Goal: Participate in discussion

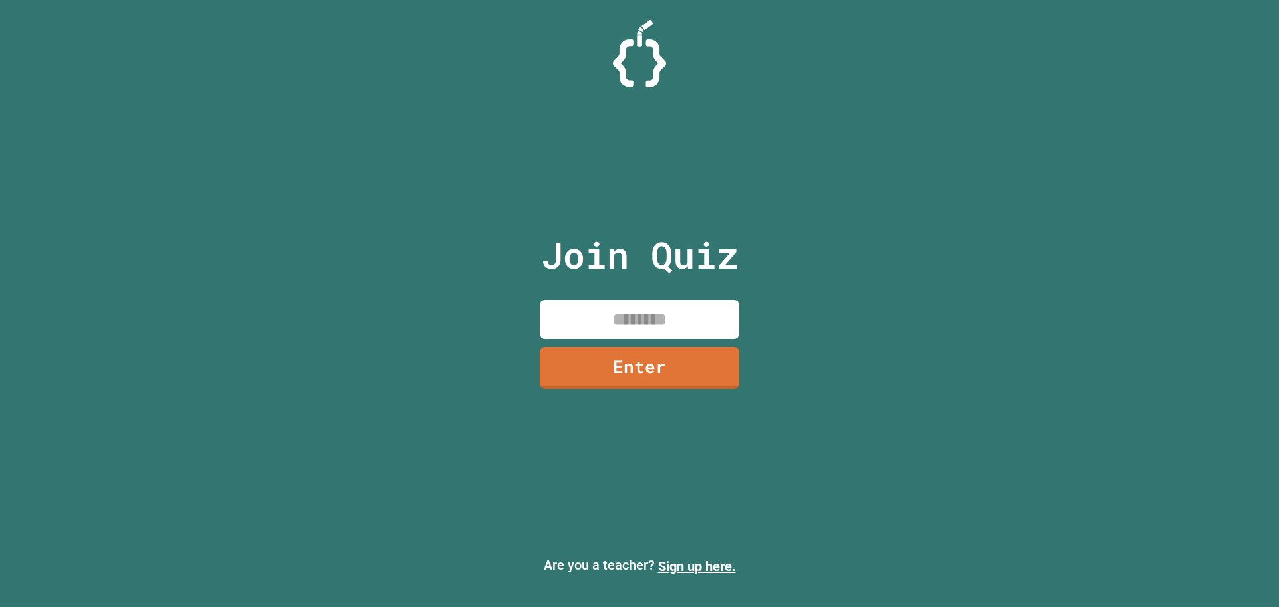
click at [685, 312] on input at bounding box center [639, 319] width 200 height 39
type input "********"
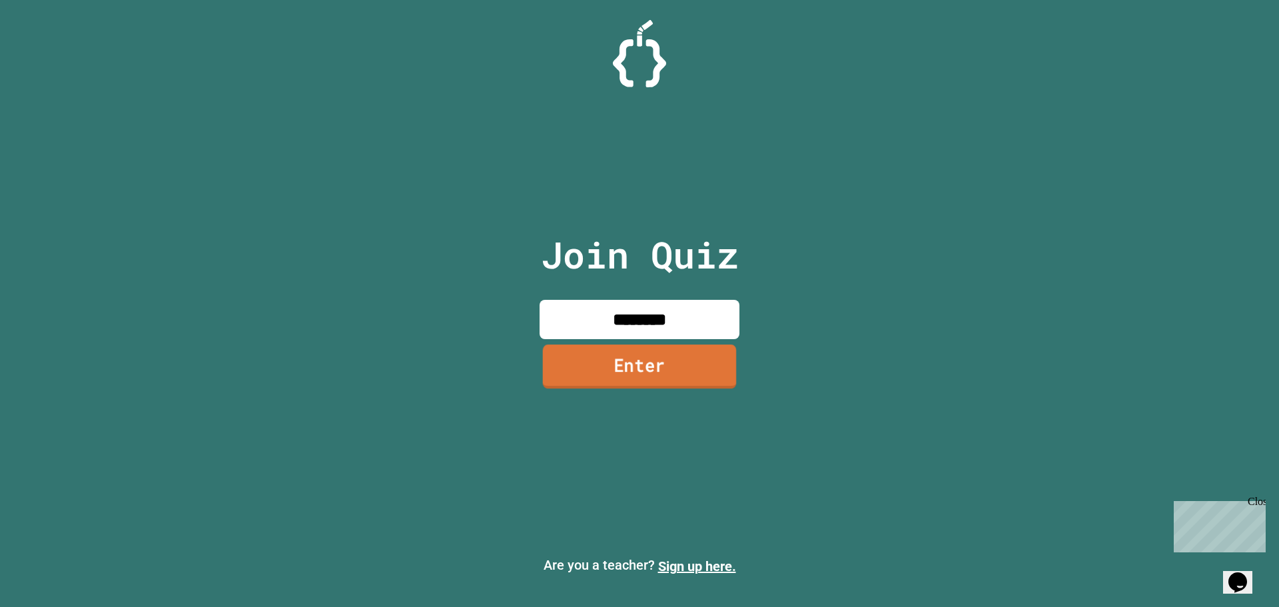
click at [691, 376] on link "Enter" at bounding box center [640, 366] width 194 height 44
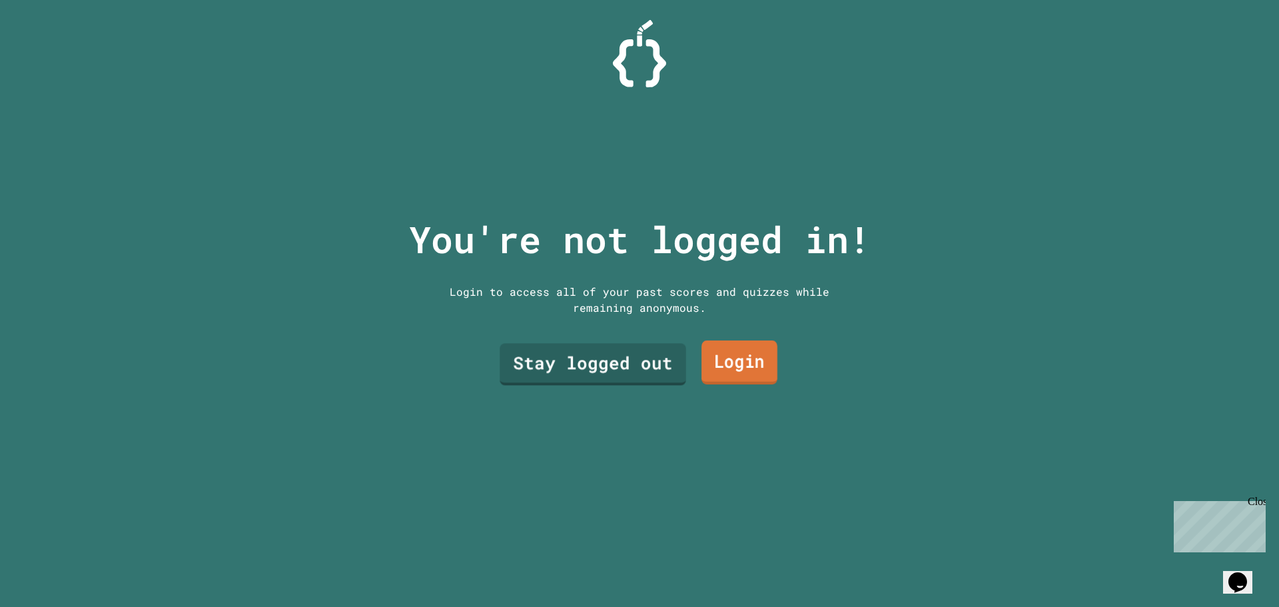
click at [636, 348] on link "Stay logged out" at bounding box center [593, 365] width 186 height 42
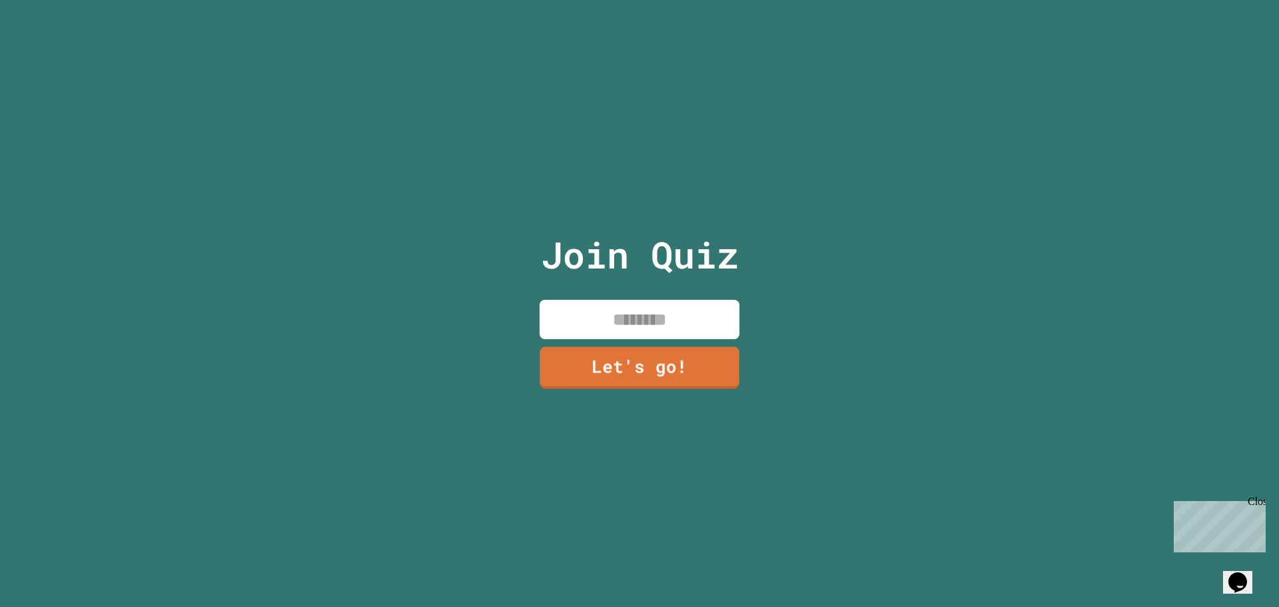
click at [608, 322] on input at bounding box center [639, 319] width 200 height 39
type input "******"
click at [613, 366] on link "Let's go!" at bounding box center [640, 367] width 206 height 44
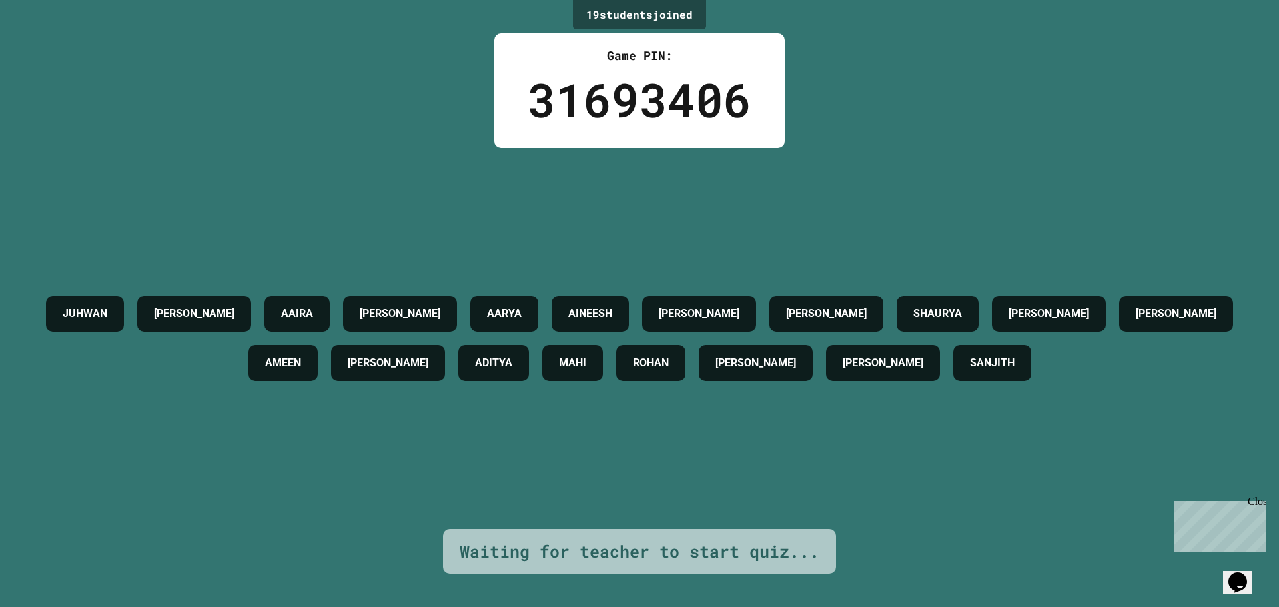
click at [364, 109] on div "19 student s joined Game PIN: 31693406 [PERSON_NAME] AAIRA [PERSON_NAME] AINEES…" at bounding box center [639, 303] width 1279 height 607
click at [1254, 502] on div "Close" at bounding box center [1255, 504] width 17 height 17
click at [739, 306] on h4 "[PERSON_NAME]" at bounding box center [699, 314] width 81 height 16
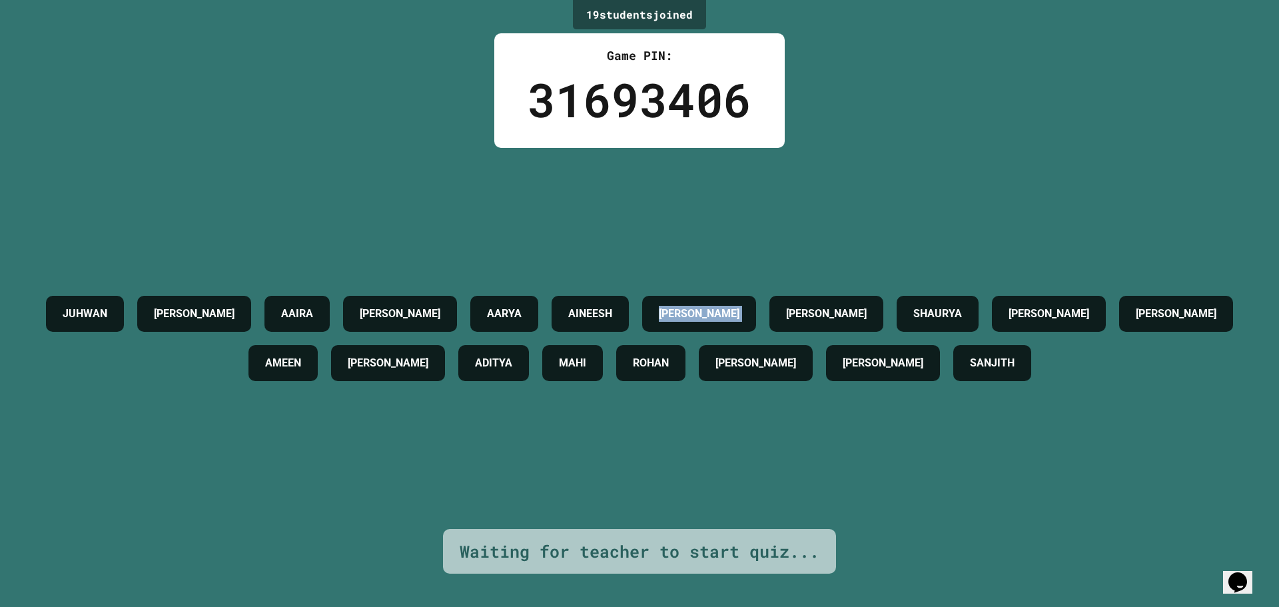
click at [739, 306] on h4 "[PERSON_NAME]" at bounding box center [699, 314] width 81 height 16
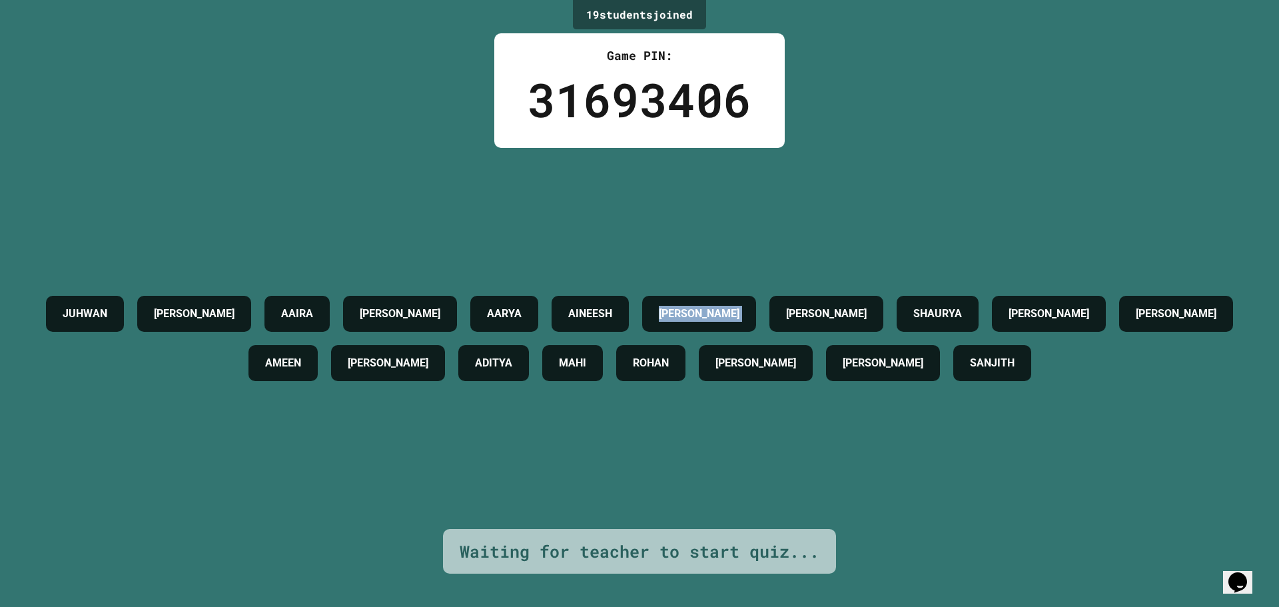
click at [739, 306] on h4 "[PERSON_NAME]" at bounding box center [699, 314] width 81 height 16
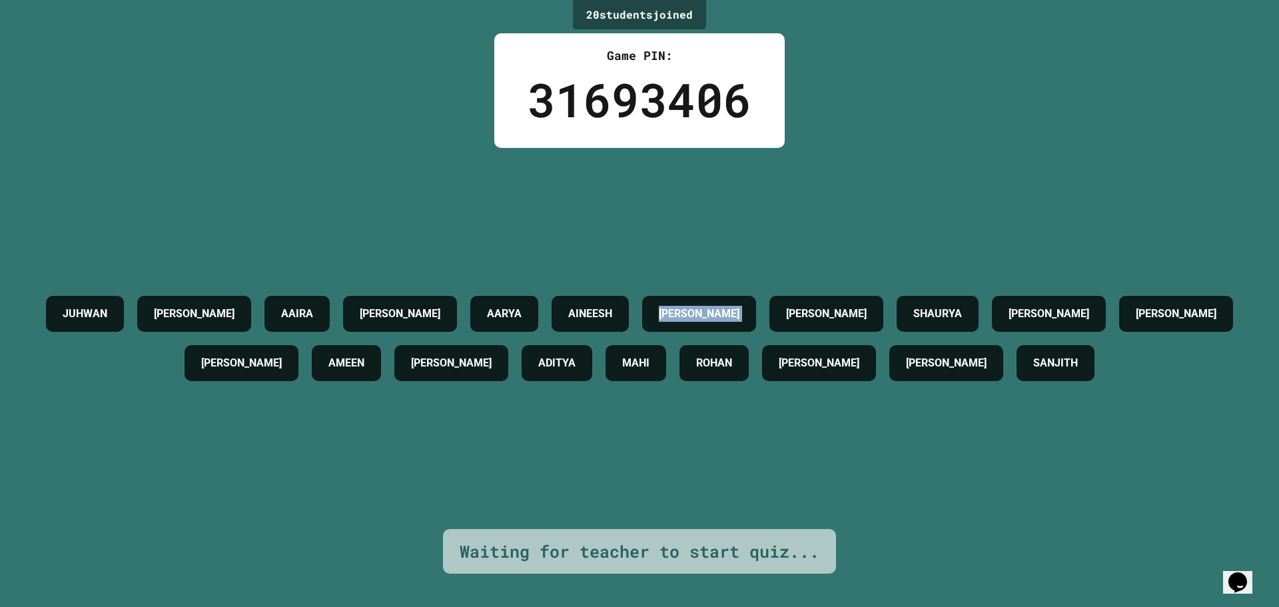
click at [739, 306] on h4 "[PERSON_NAME]" at bounding box center [699, 314] width 81 height 16
click at [835, 224] on div "[PERSON_NAME] AAIRA [PERSON_NAME] AINEESH [PERSON_NAME] [PERSON_NAME] [PERSON_N…" at bounding box center [639, 338] width 1212 height 381
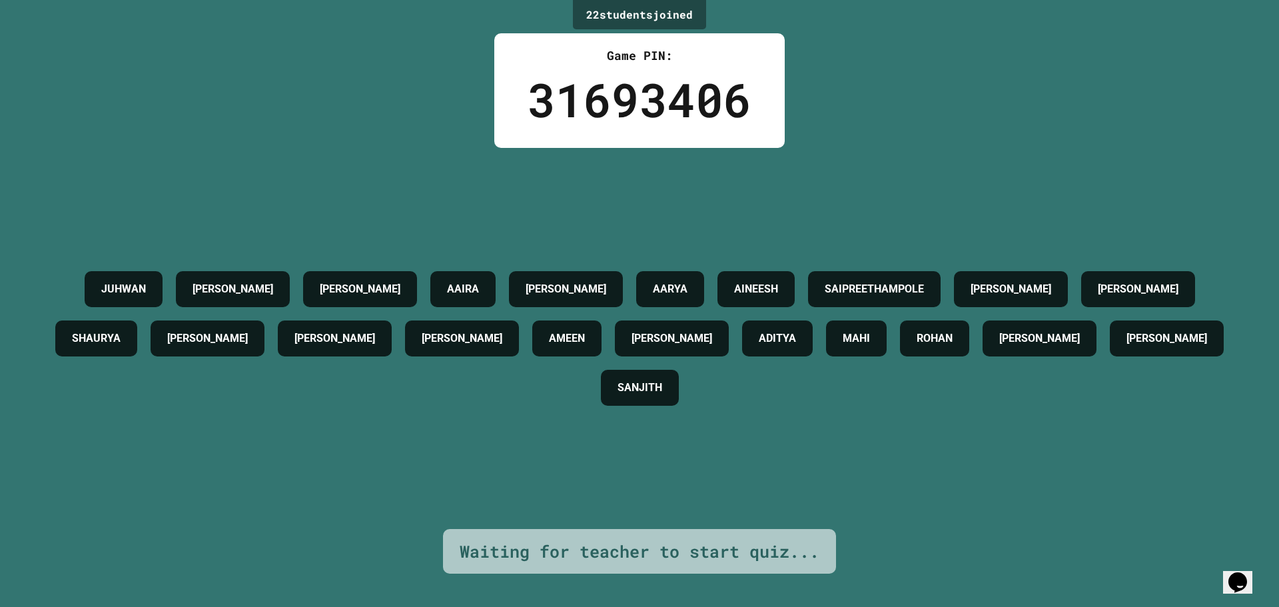
click at [1051, 281] on h4 "[PERSON_NAME]" at bounding box center [1010, 289] width 81 height 16
click at [930, 456] on div "JUHWAN [PERSON_NAME] AAIRA [PERSON_NAME] AINEESH SAIPREETHAMPOLE [PERSON_NAME] …" at bounding box center [639, 338] width 1212 height 381
click at [1051, 286] on h4 "[PERSON_NAME]" at bounding box center [1010, 289] width 81 height 16
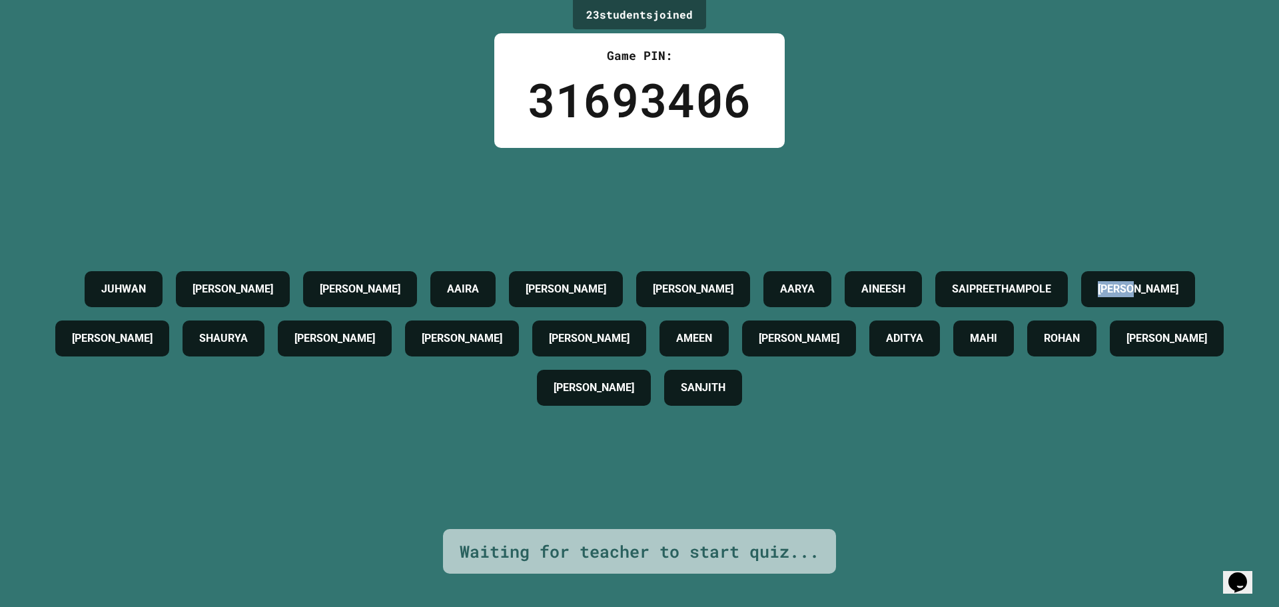
click at [143, 358] on div "JUHWAN [PERSON_NAME] [PERSON_NAME] [PERSON_NAME] AINEESH SAIPREETHAMPOLE [PERSO…" at bounding box center [639, 338] width 1212 height 148
click at [1098, 297] on h4 "[PERSON_NAME]" at bounding box center [1138, 289] width 81 height 16
click at [476, 460] on div "JUHWAN [PERSON_NAME] [PERSON_NAME] [PERSON_NAME] AINEESH SAIPREETHAMPOLE [PERSO…" at bounding box center [639, 338] width 1212 height 381
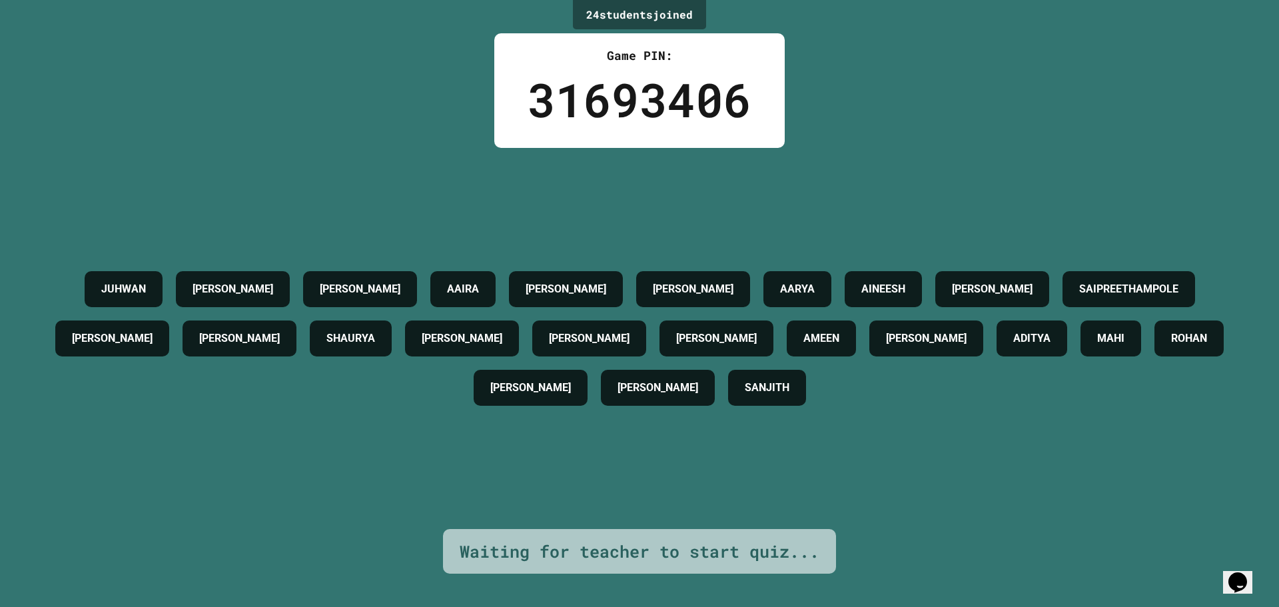
click at [394, 73] on div "24 student s joined Game PIN: 31693406 JUHWAN [PERSON_NAME] [PERSON_NAME] [PERS…" at bounding box center [639, 303] width 1279 height 607
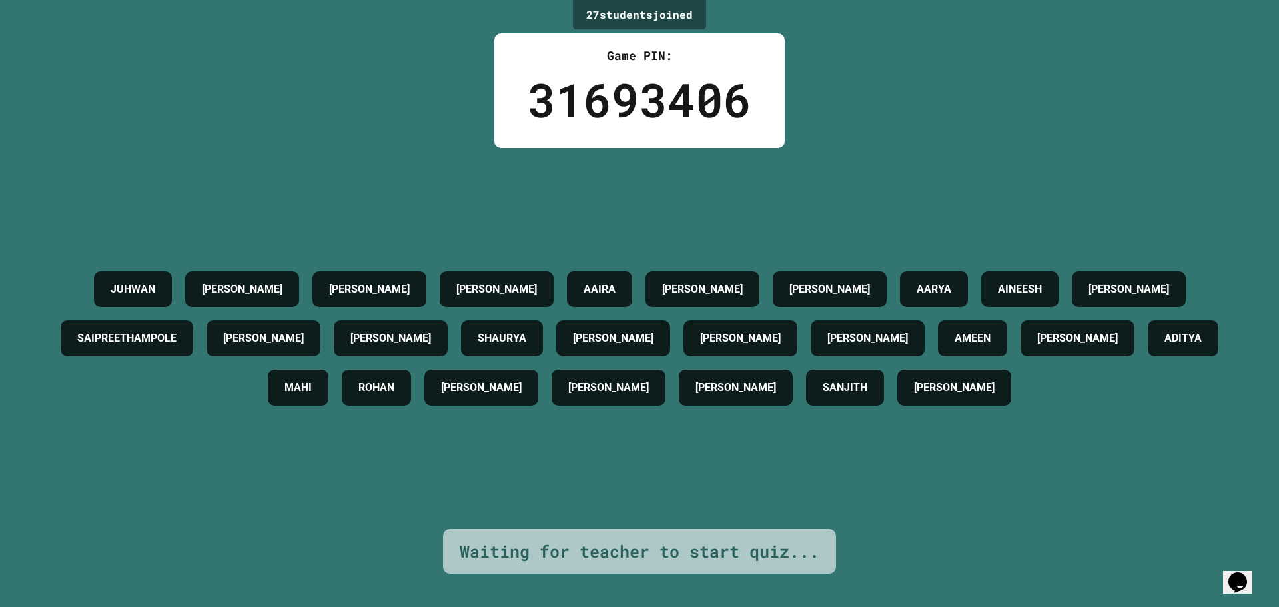
drag, startPoint x: 1026, startPoint y: 9, endPoint x: 966, endPoint y: 173, distance: 175.1
click at [966, 173] on div "[PERSON_NAME] [PERSON_NAME] [PERSON_NAME] [PERSON_NAME] AINEESH [PERSON_NAME] S…" at bounding box center [639, 338] width 1212 height 381
drag, startPoint x: 804, startPoint y: 7, endPoint x: 970, endPoint y: 176, distance: 236.9
click at [970, 176] on div "[PERSON_NAME] [PERSON_NAME] [PERSON_NAME] [PERSON_NAME] AINEESH [PERSON_NAME] S…" at bounding box center [639, 338] width 1212 height 381
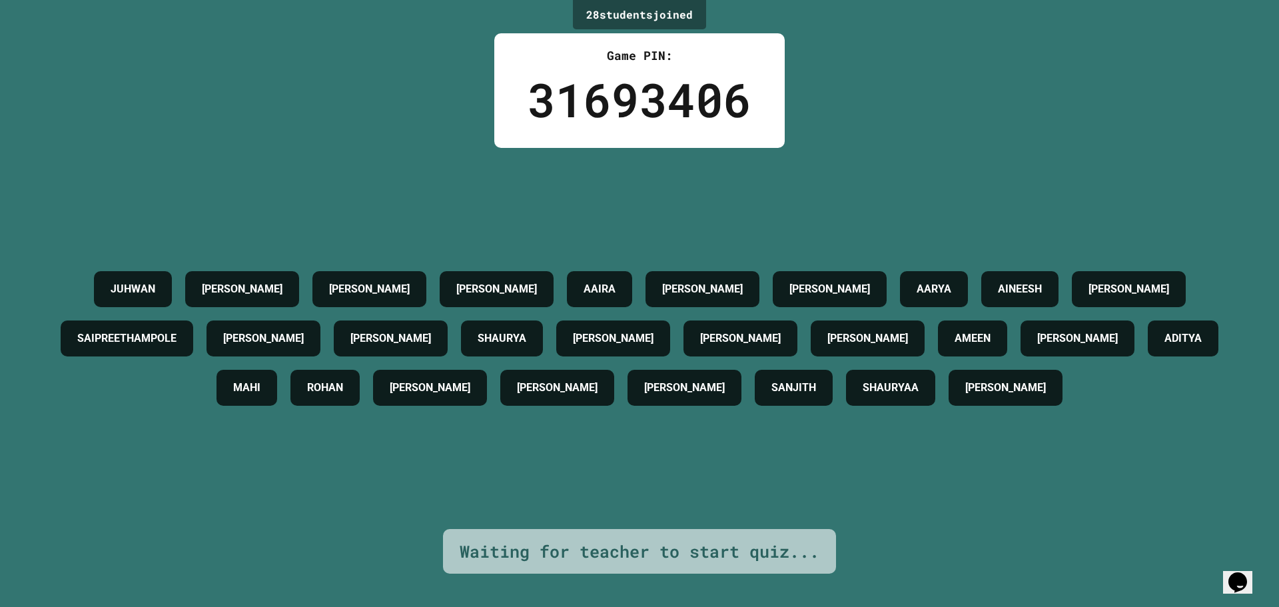
drag, startPoint x: 1277, startPoint y: 0, endPoint x: 967, endPoint y: 93, distance: 323.9
click at [967, 93] on div "28 student s joined Game PIN: 31693406 [PERSON_NAME] [PERSON_NAME] [PERSON_NAME…" at bounding box center [639, 303] width 1279 height 607
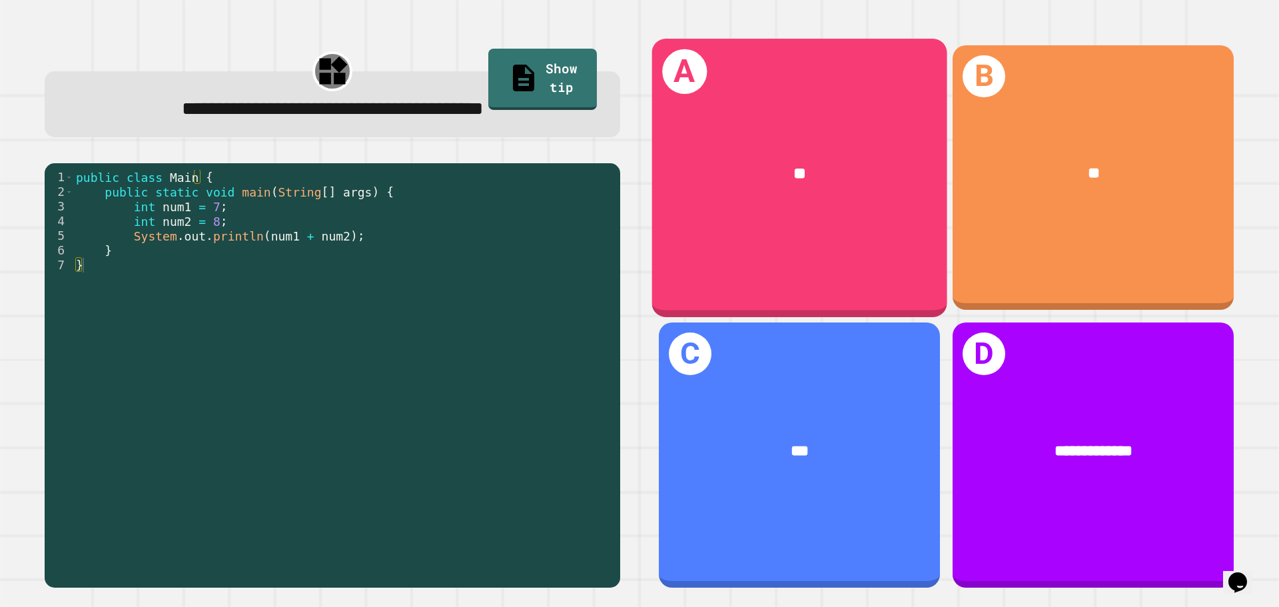
click at [795, 186] on div "**" at bounding box center [799, 173] width 295 height 89
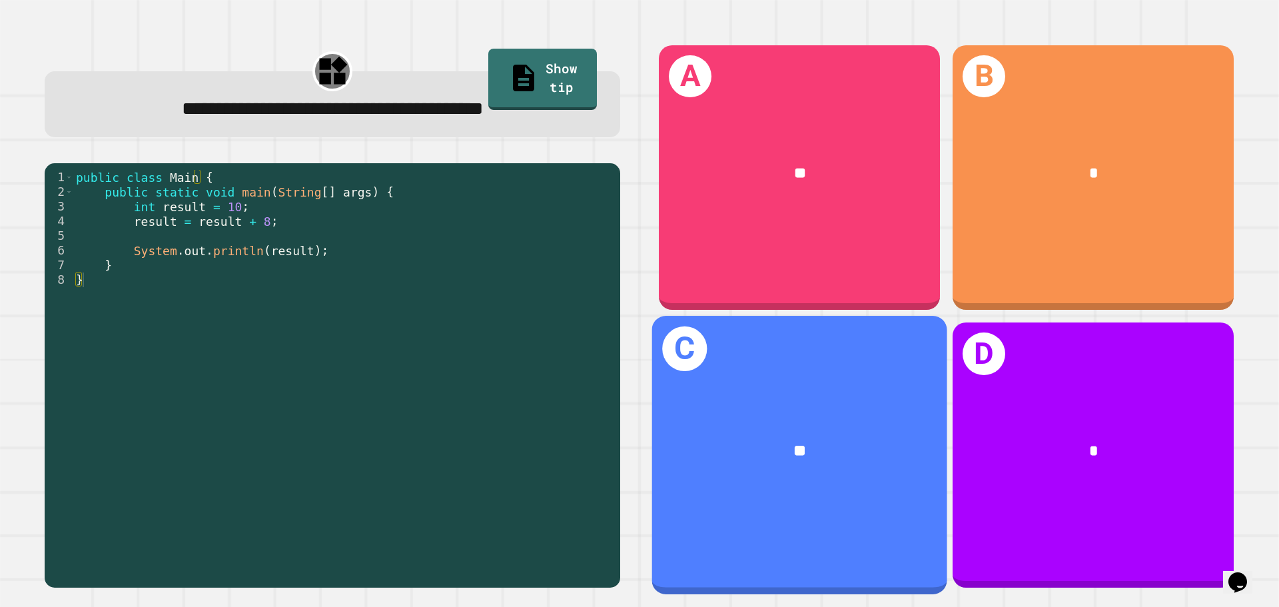
click at [820, 407] on div "**" at bounding box center [799, 451] width 295 height 89
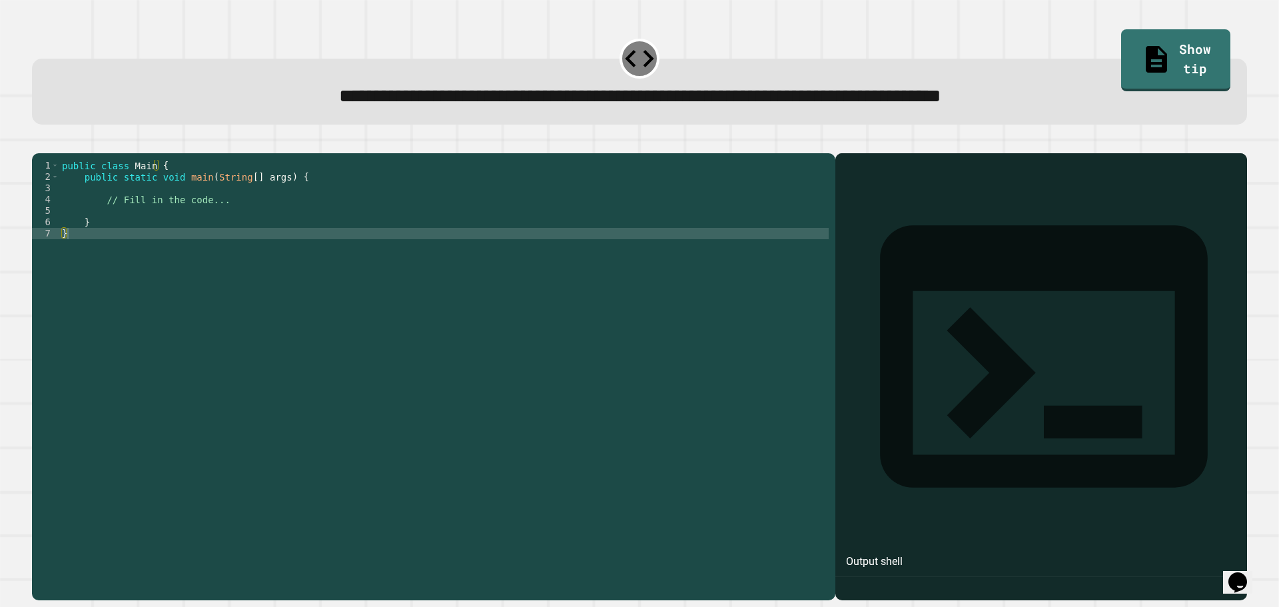
click at [237, 234] on div "public class Main { public static void main ( String [ ] args ) { // Fill in th…" at bounding box center [443, 364] width 769 height 408
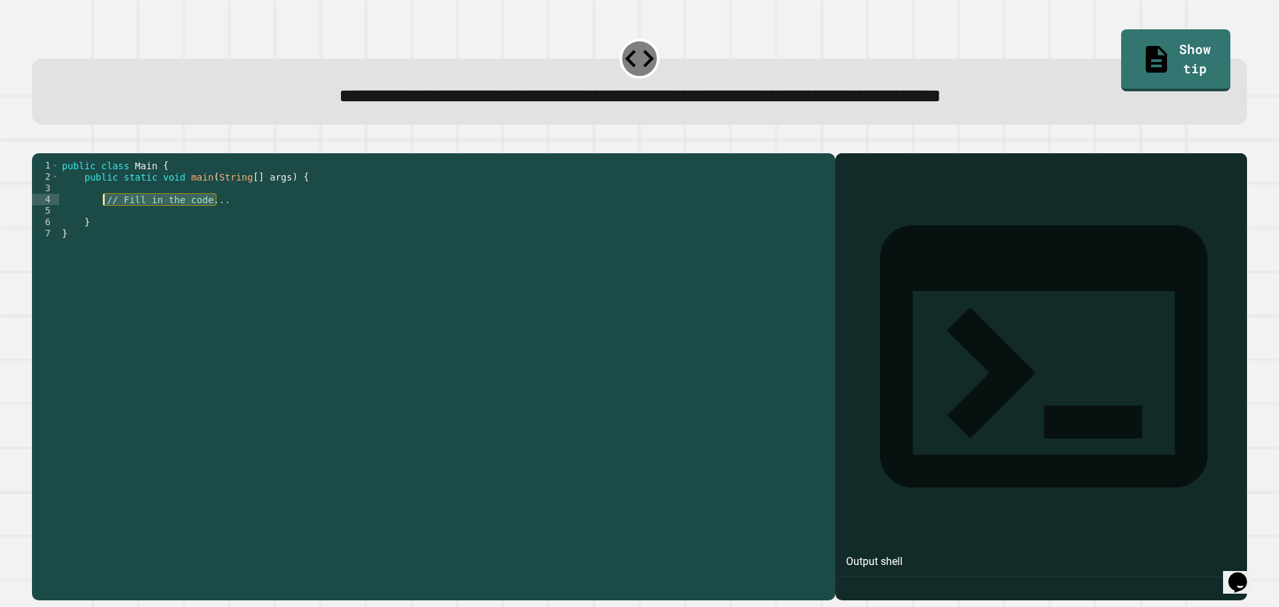
drag, startPoint x: 218, startPoint y: 218, endPoint x: 103, endPoint y: 220, distance: 115.2
click at [103, 220] on div "public class Main { public static void main ( String [ ] args ) { // Fill in th…" at bounding box center [443, 364] width 769 height 408
type textarea "*"
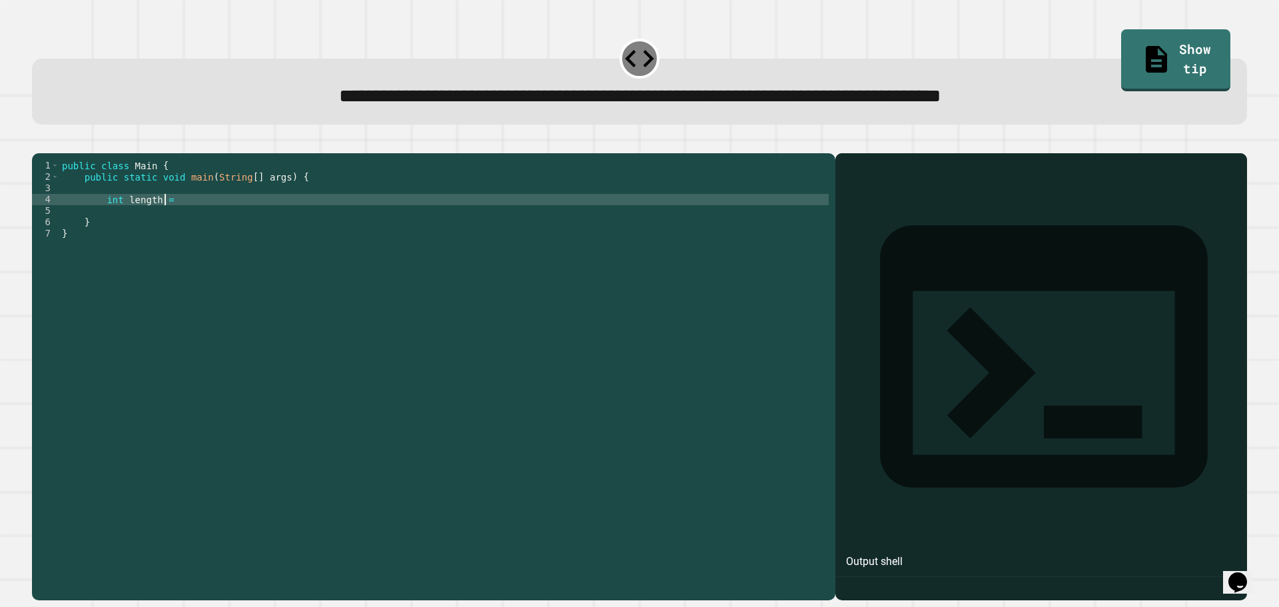
scroll to position [0, 7]
type textarea "**********"
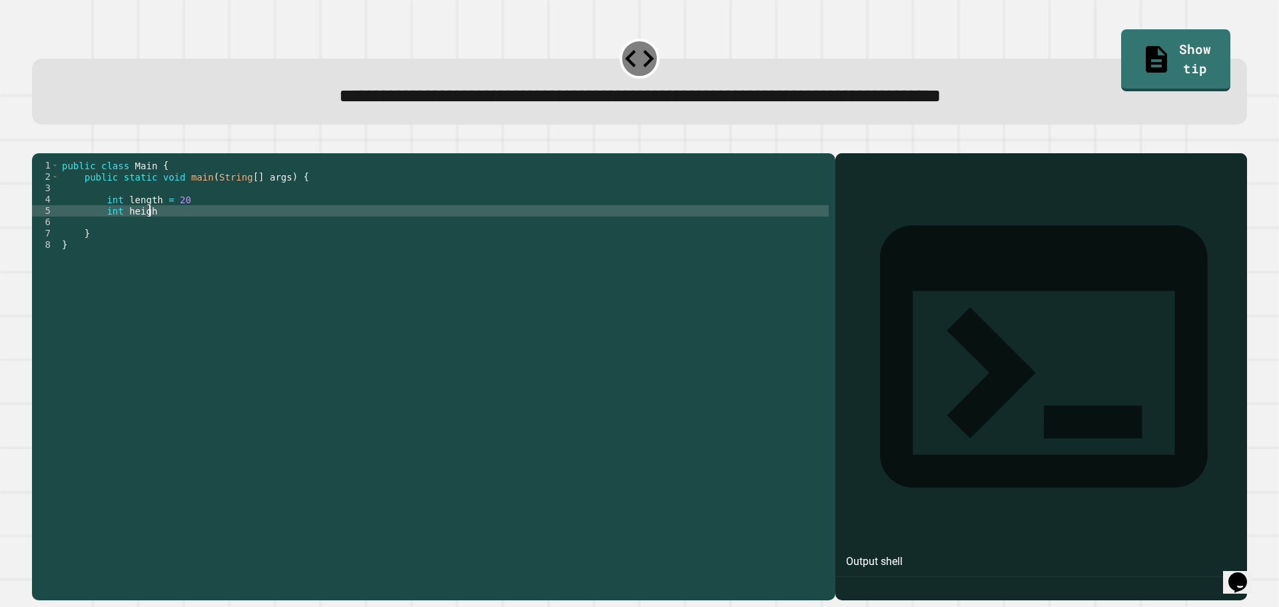
scroll to position [0, 5]
type textarea "**********"
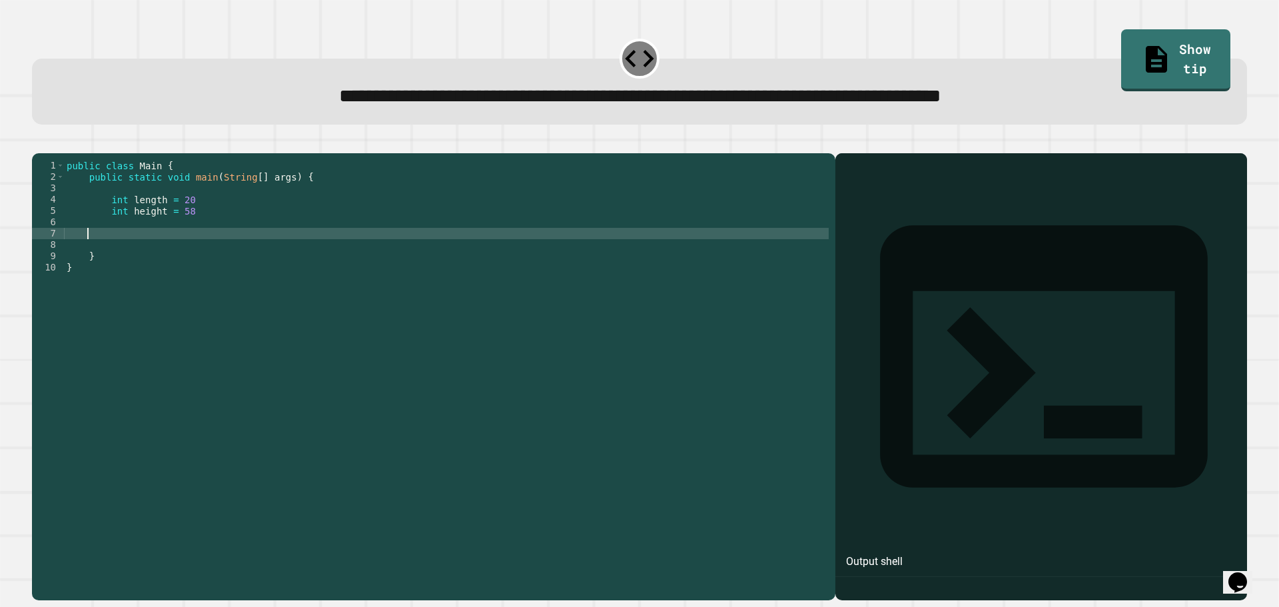
scroll to position [0, 0]
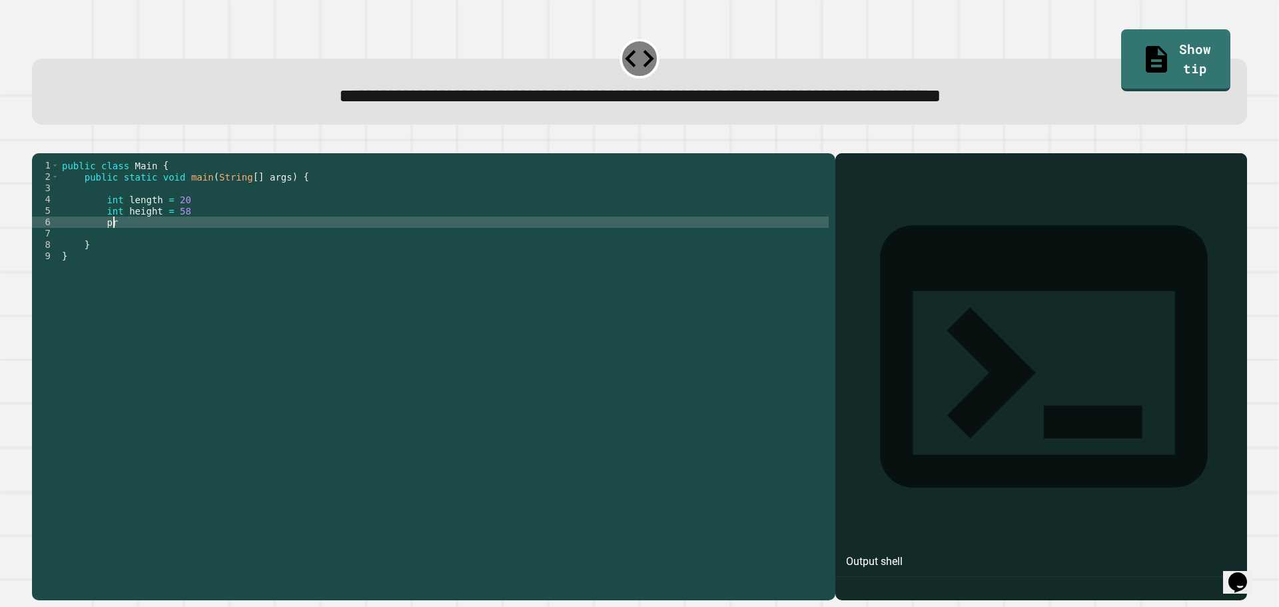
type textarea "*"
type textarea "**********"
click at [344, 252] on div "public class Main { public static void main ( String [ ] args ) { int length = …" at bounding box center [443, 364] width 769 height 408
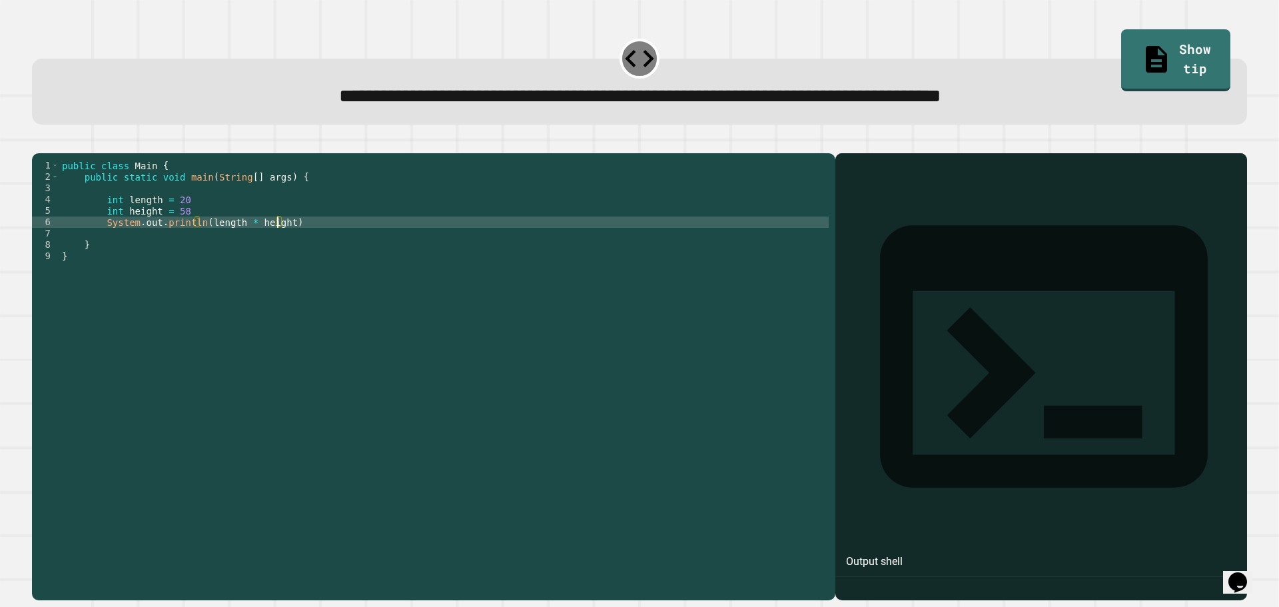
scroll to position [0, 0]
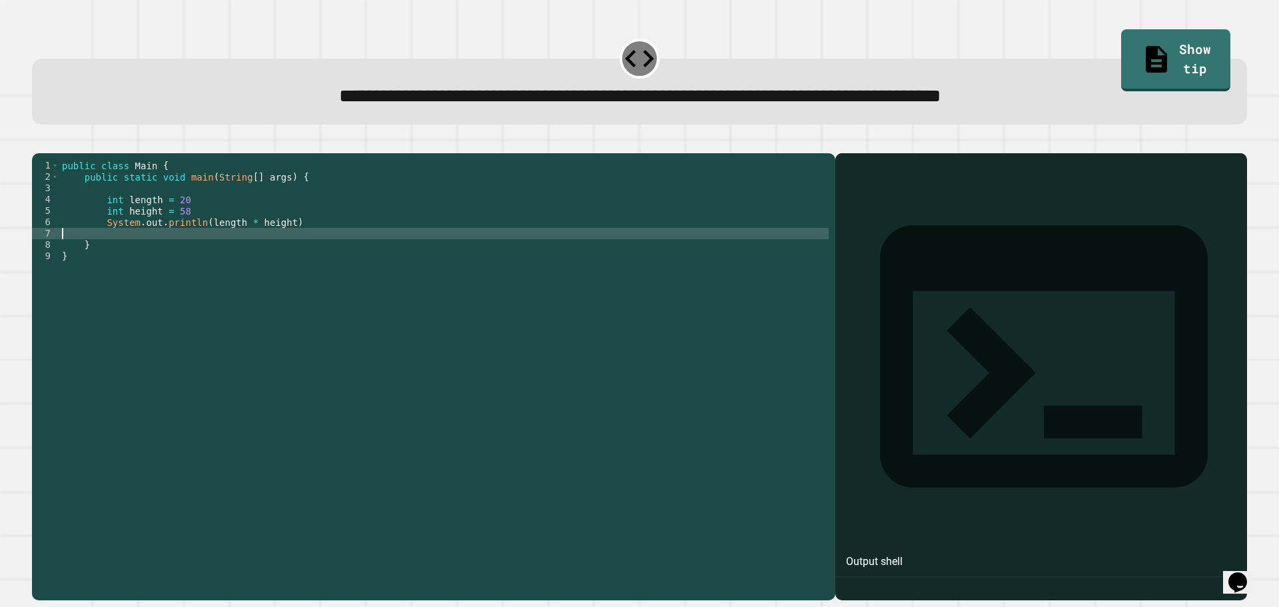
click at [39, 143] on icon "button" at bounding box center [39, 143] width 0 height 0
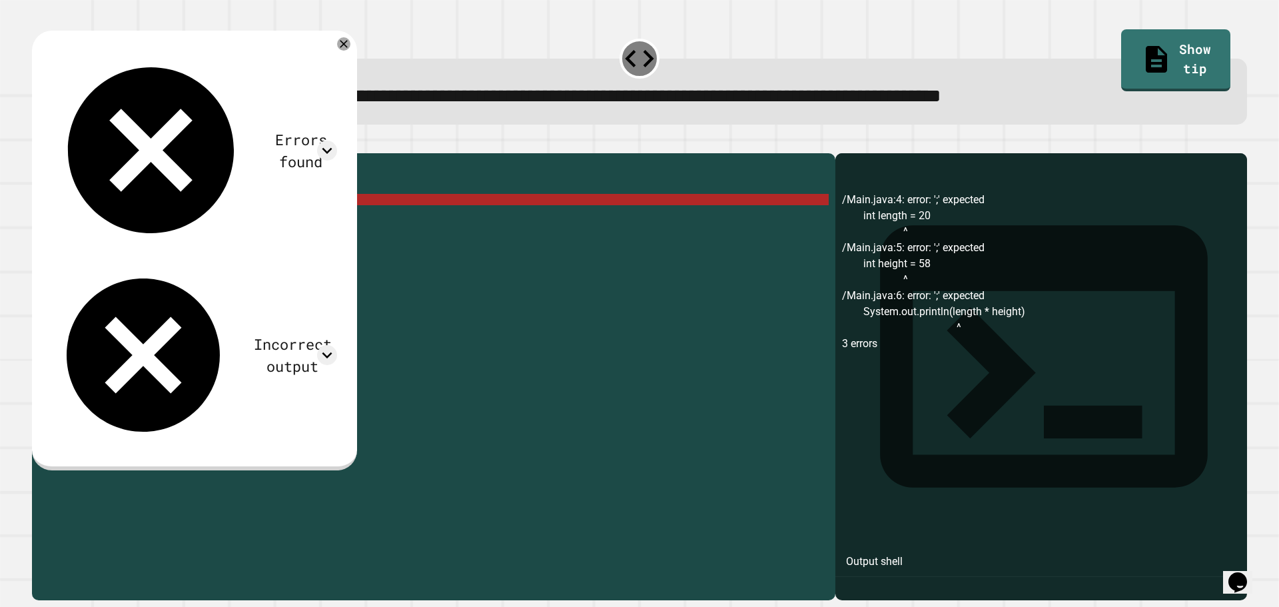
click at [142, 218] on div "public class Main { public static void main ( String [ ] args ) { int length = …" at bounding box center [443, 364] width 769 height 408
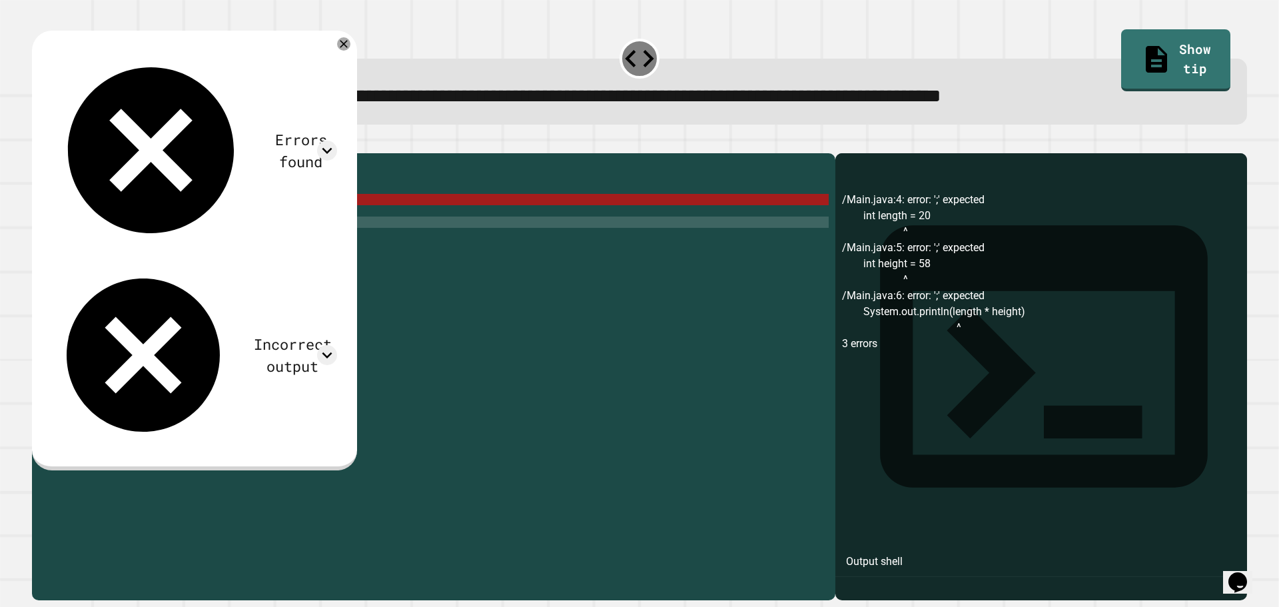
click at [232, 241] on div "public class Main { public static void main ( String [ ] args ) { int length = …" at bounding box center [443, 364] width 769 height 408
click at [161, 220] on div "public class Main { public static void main ( String [ ] args ) { int length = …" at bounding box center [443, 364] width 769 height 408
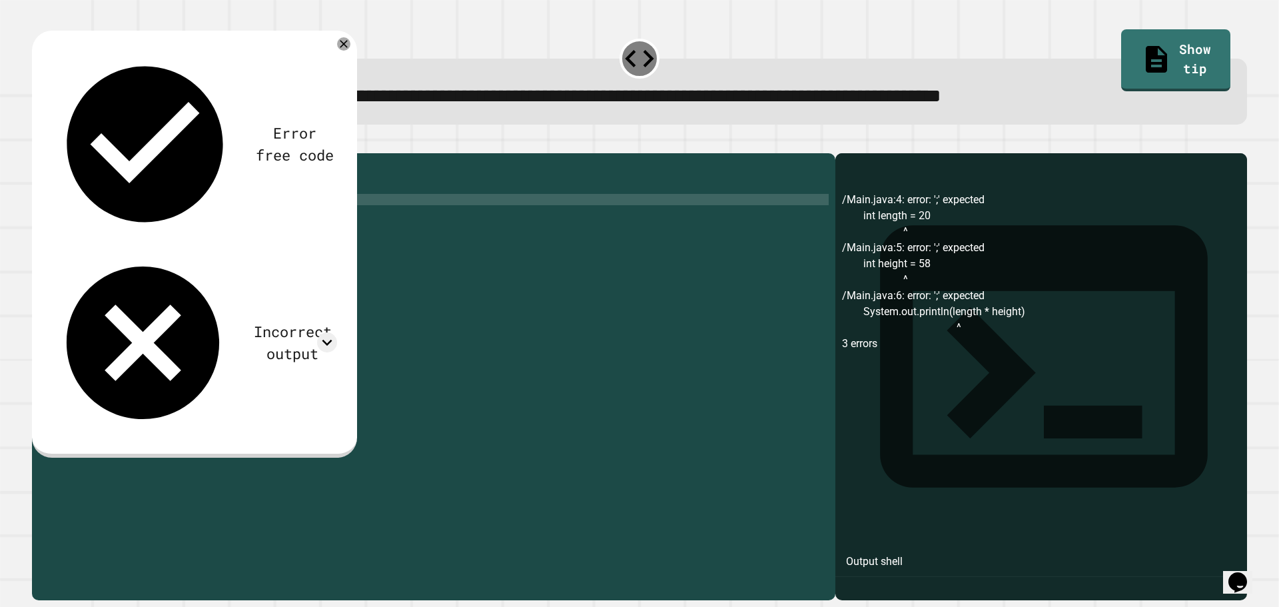
scroll to position [0, 7]
click at [159, 230] on div "public class Main { public static void main ( String [ ] args ) { int length ==…" at bounding box center [443, 364] width 769 height 408
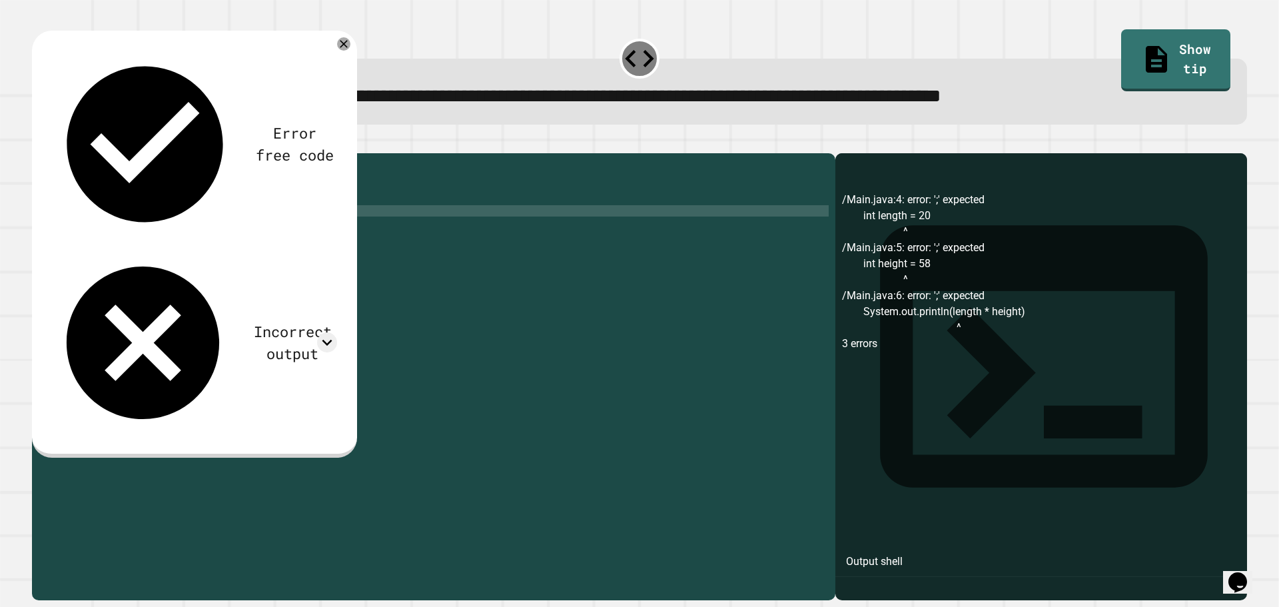
click at [38, 144] on div at bounding box center [639, 145] width 1215 height 16
click at [50, 151] on icon "button" at bounding box center [47, 150] width 7 height 9
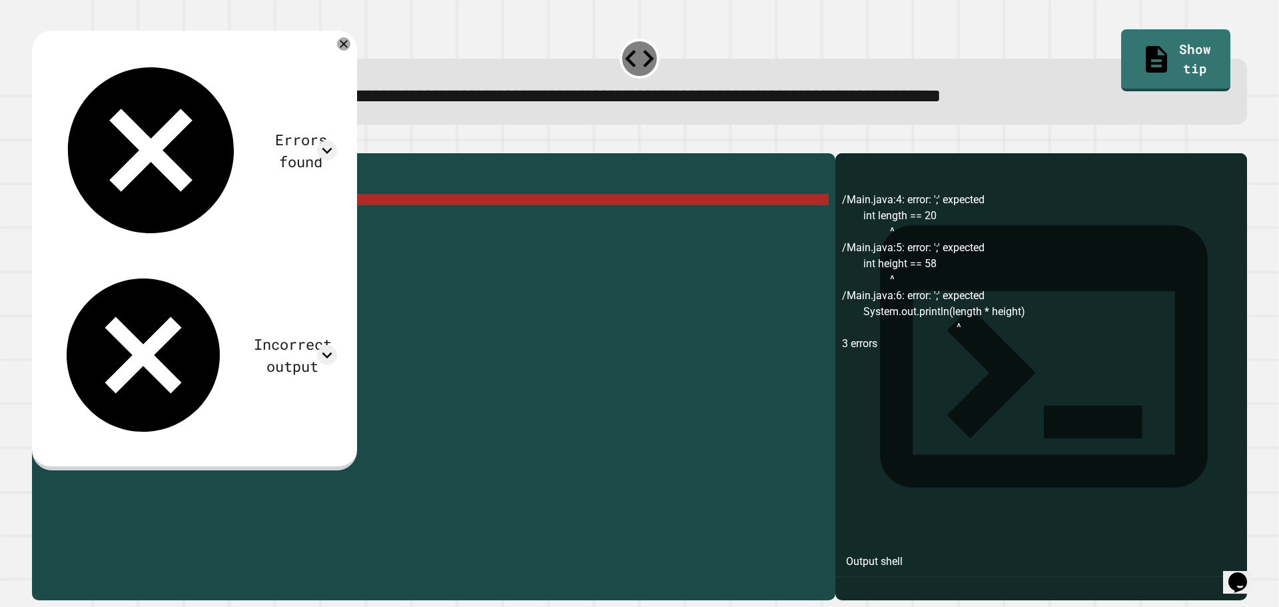
click at [163, 220] on div "public class Main { public static void main ( String [ ] args ) { int length ==…" at bounding box center [443, 364] width 769 height 408
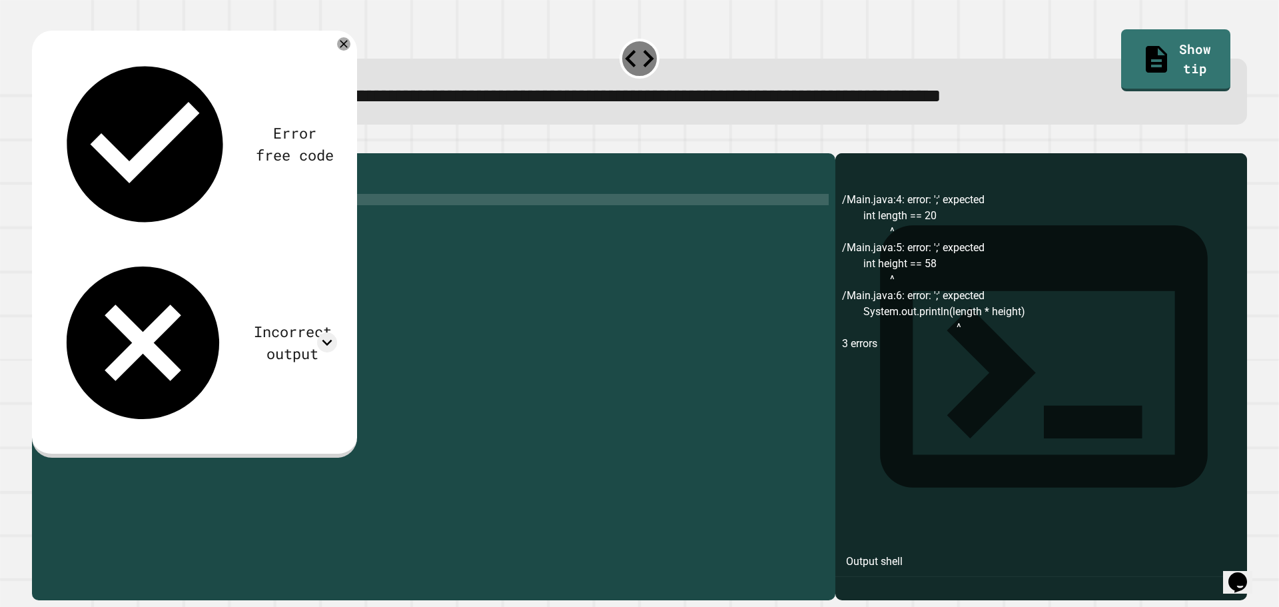
click at [165, 232] on div "public class Main { public static void main ( String [ ] args ) { int length = …" at bounding box center [443, 364] width 769 height 408
click at [123, 216] on div "public class Main { public static void main ( String [ ] args ) { int length = …" at bounding box center [443, 364] width 769 height 408
click at [1122, 51] on link "Show tip" at bounding box center [1175, 59] width 107 height 65
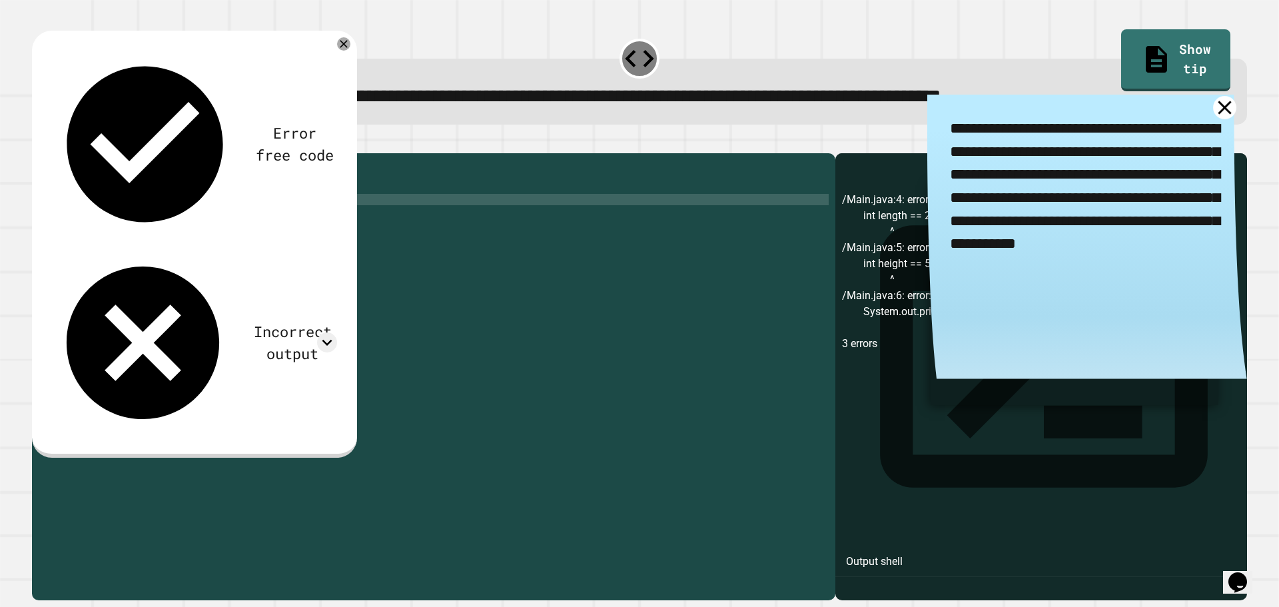
click at [1213, 113] on icon at bounding box center [1224, 107] width 23 height 23
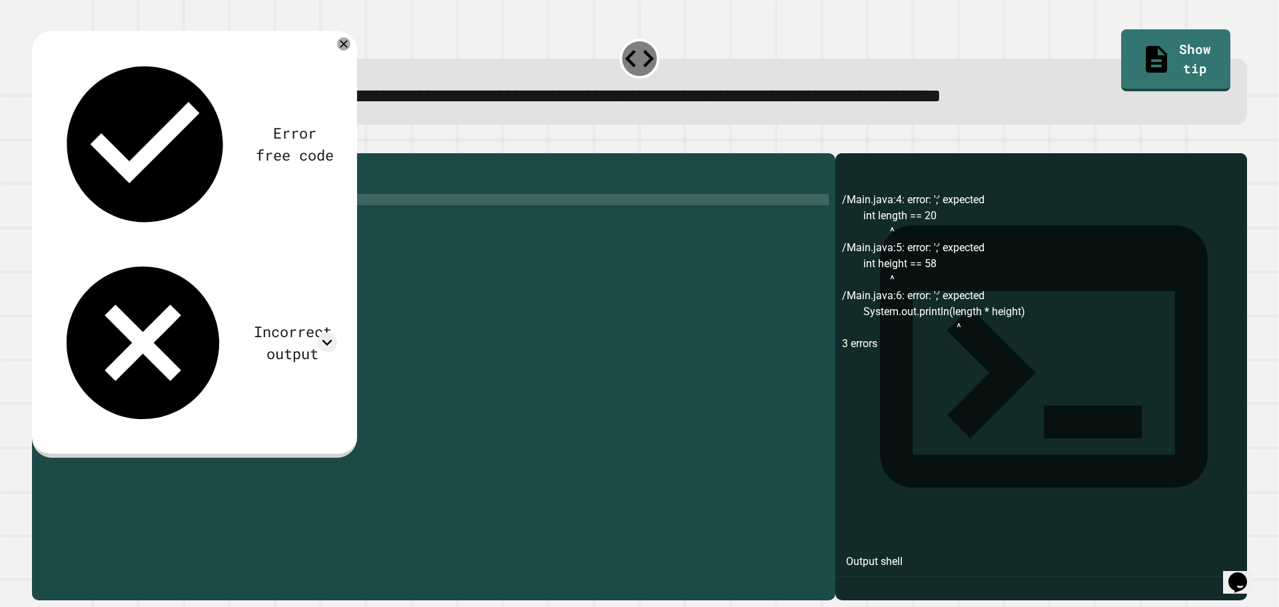
click at [129, 214] on div "public class Main { public static void main ( String [ ] args ) { int length = …" at bounding box center [443, 364] width 769 height 408
click at [125, 214] on div "public class Main { public static void main ( String [ ] args ) { int length = …" at bounding box center [443, 364] width 769 height 408
click at [158, 223] on div "public class Main { public static void main ( String [ ] args ) { int " length …" at bounding box center [443, 364] width 769 height 408
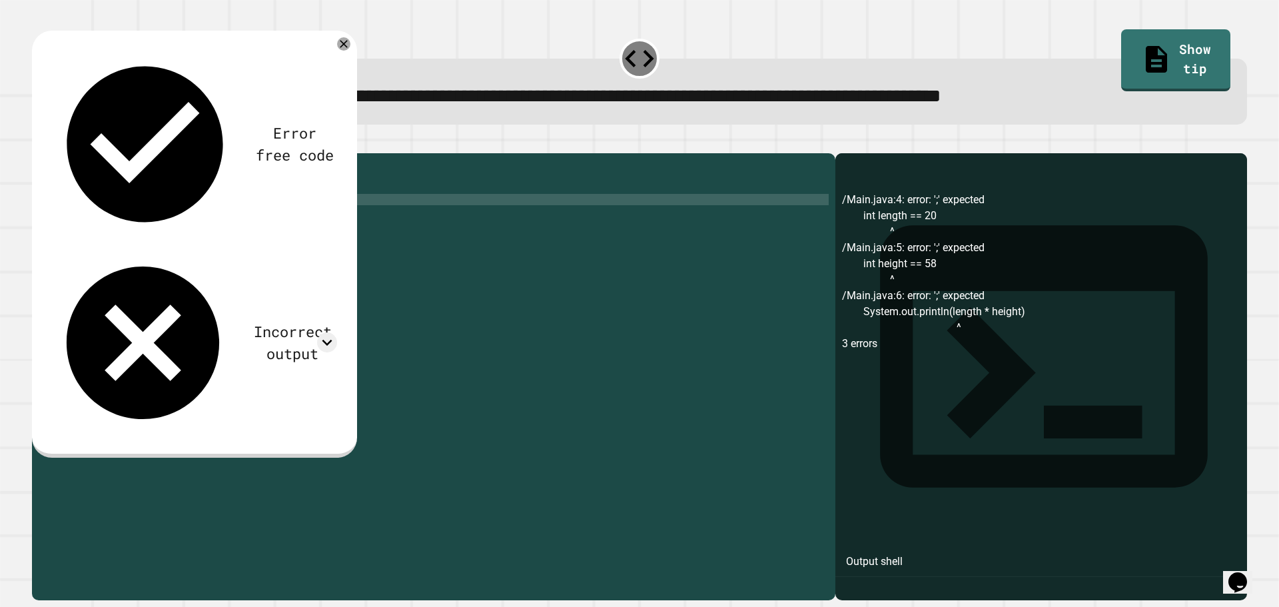
click at [129, 218] on div "public class Main { public static void main ( String [ ] args ) { int " length …" at bounding box center [443, 364] width 769 height 408
type textarea "**********"
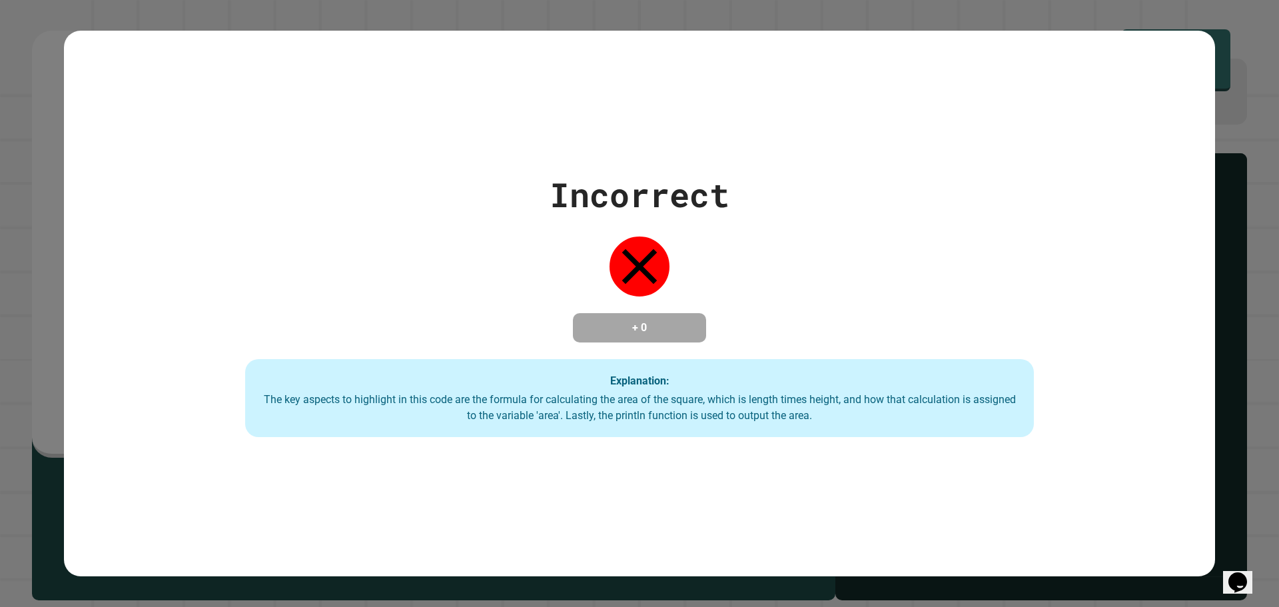
click at [238, 259] on div "Incorrect + 0 Explanation: The key aspects to highlight in this code are the fo…" at bounding box center [640, 304] width 1126 height 268
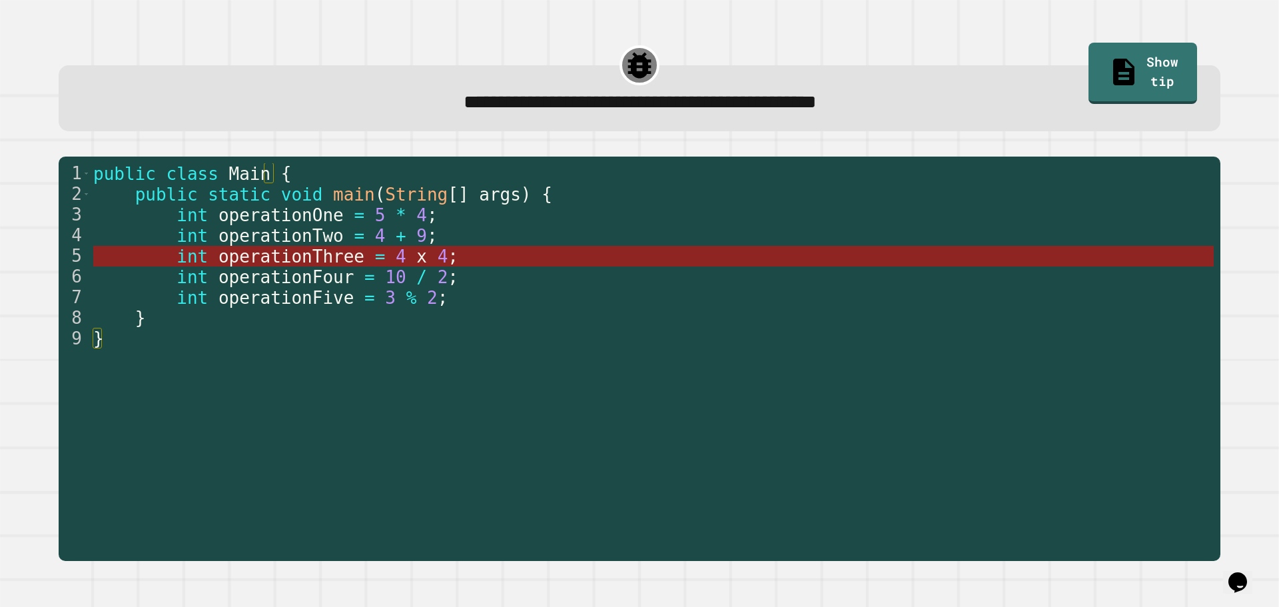
click at [437, 259] on span "4" at bounding box center [442, 256] width 11 height 20
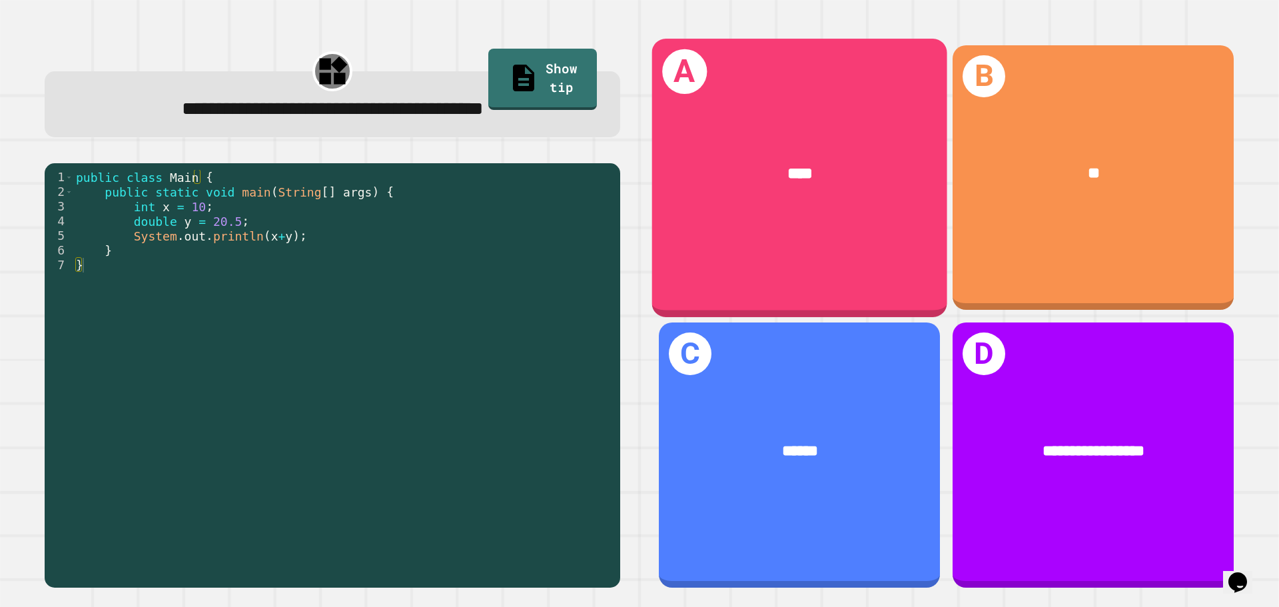
click at [878, 202] on div "****" at bounding box center [799, 173] width 295 height 89
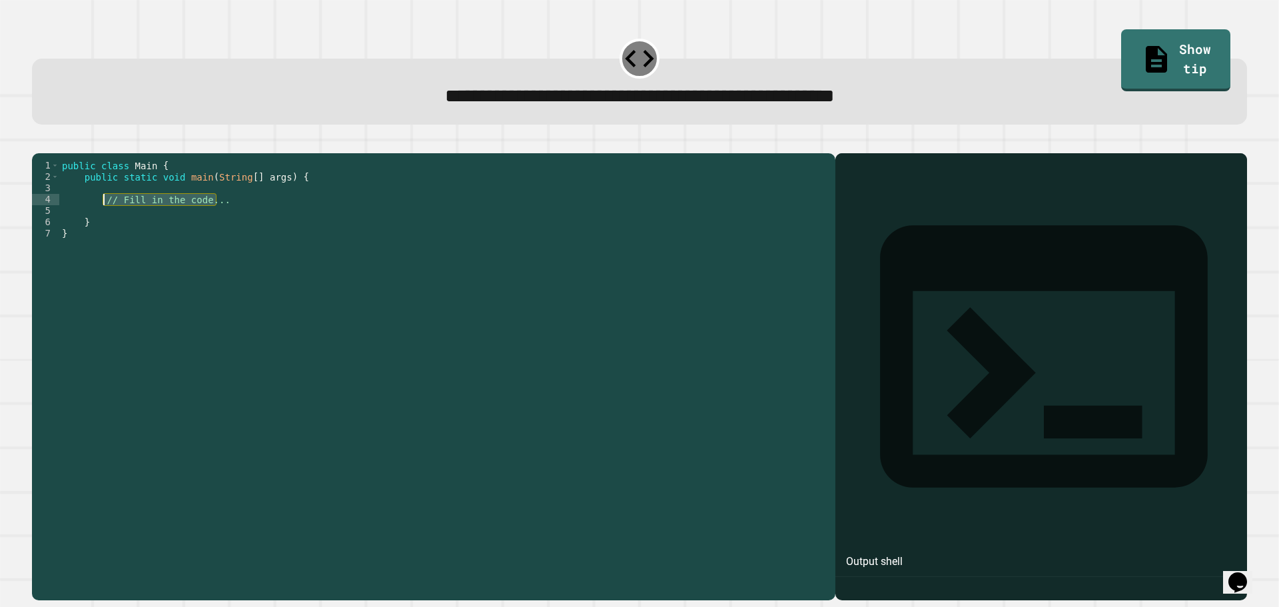
drag, startPoint x: 224, startPoint y: 218, endPoint x: 103, endPoint y: 216, distance: 121.2
click at [103, 216] on div "public class Main { public static void main ( String [ ] args ) { // Fill in th…" at bounding box center [443, 364] width 769 height 408
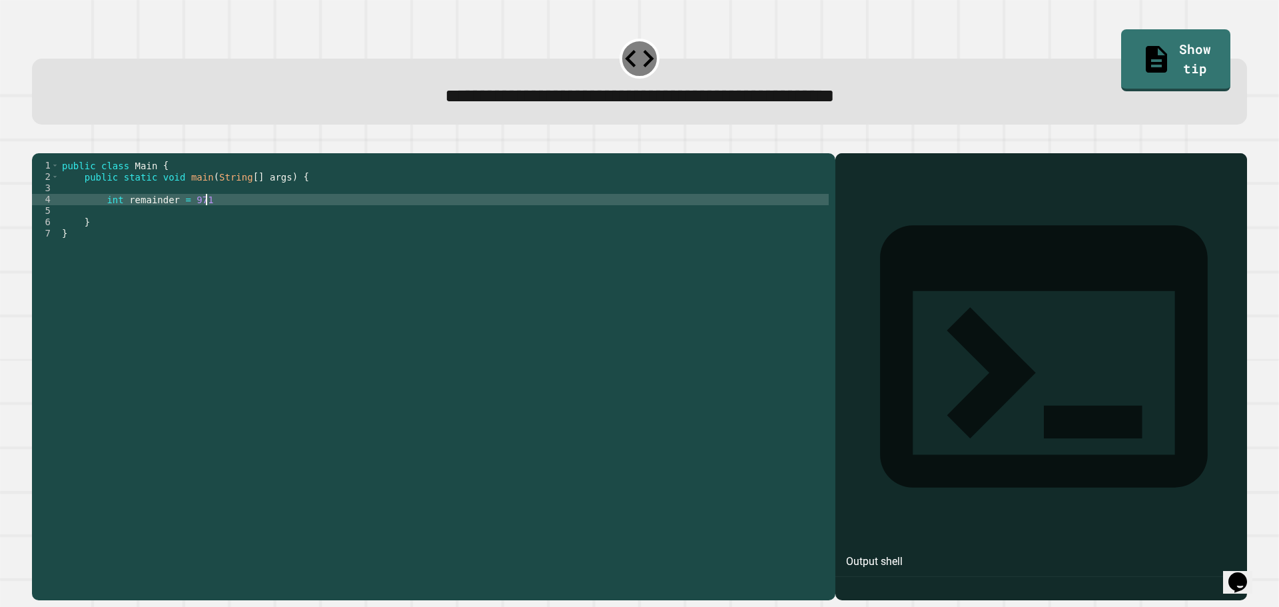
scroll to position [0, 9]
type textarea "**********"
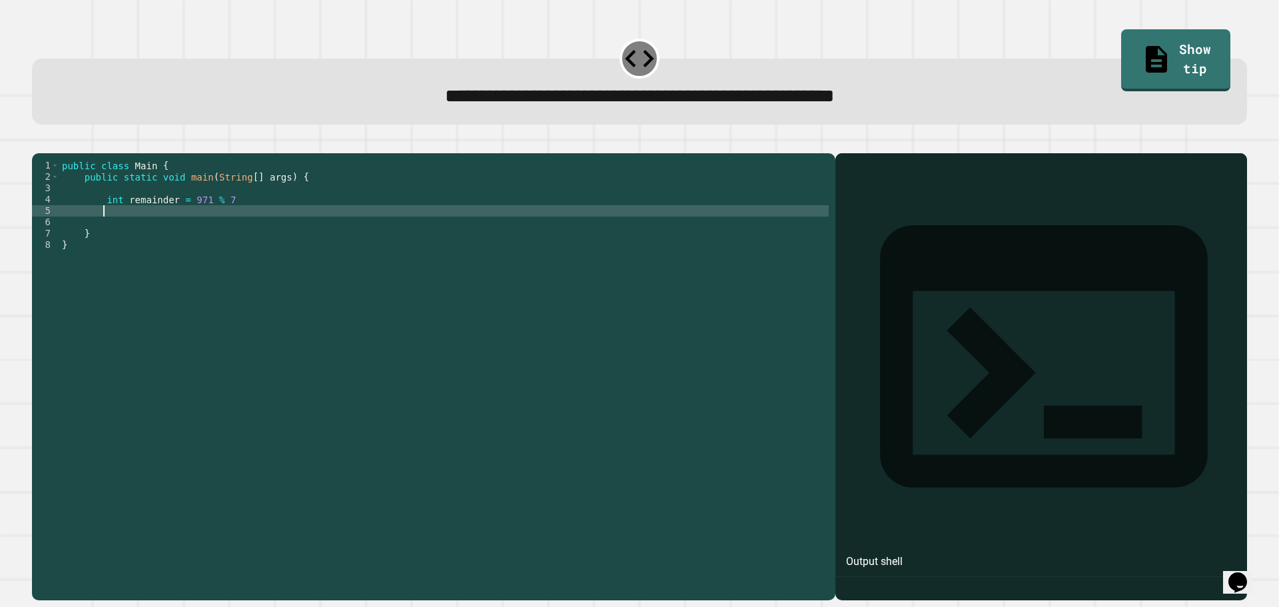
scroll to position [0, 2]
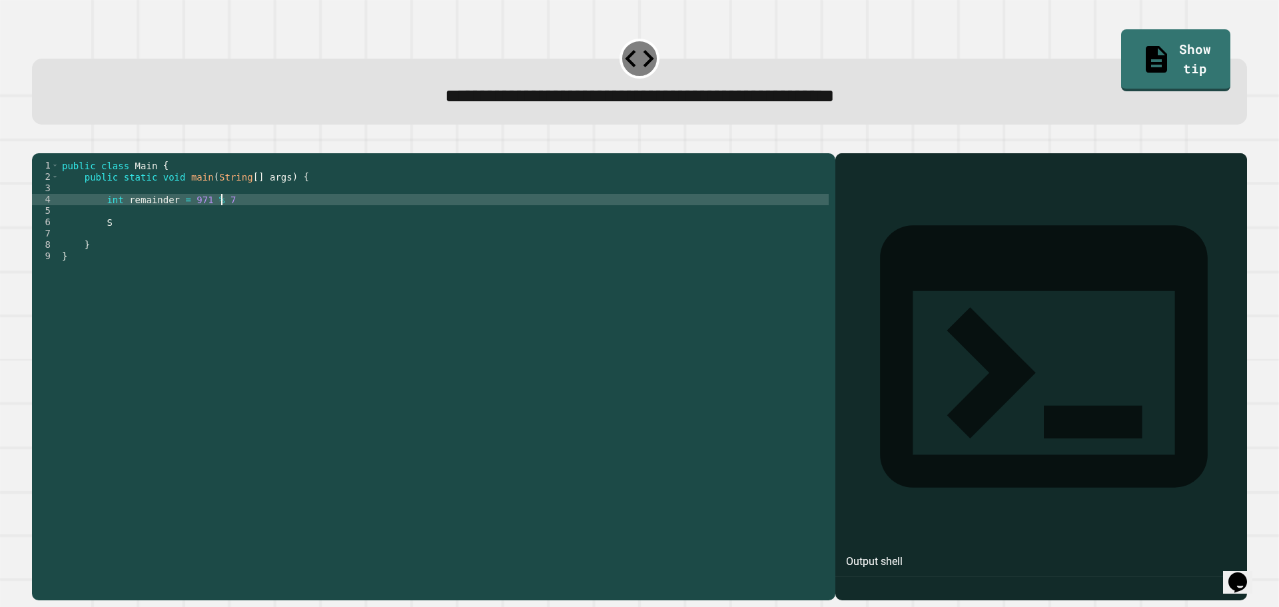
click at [222, 222] on div "public class Main { public static void main ( String [ ] args ) { int remainder…" at bounding box center [443, 364] width 769 height 408
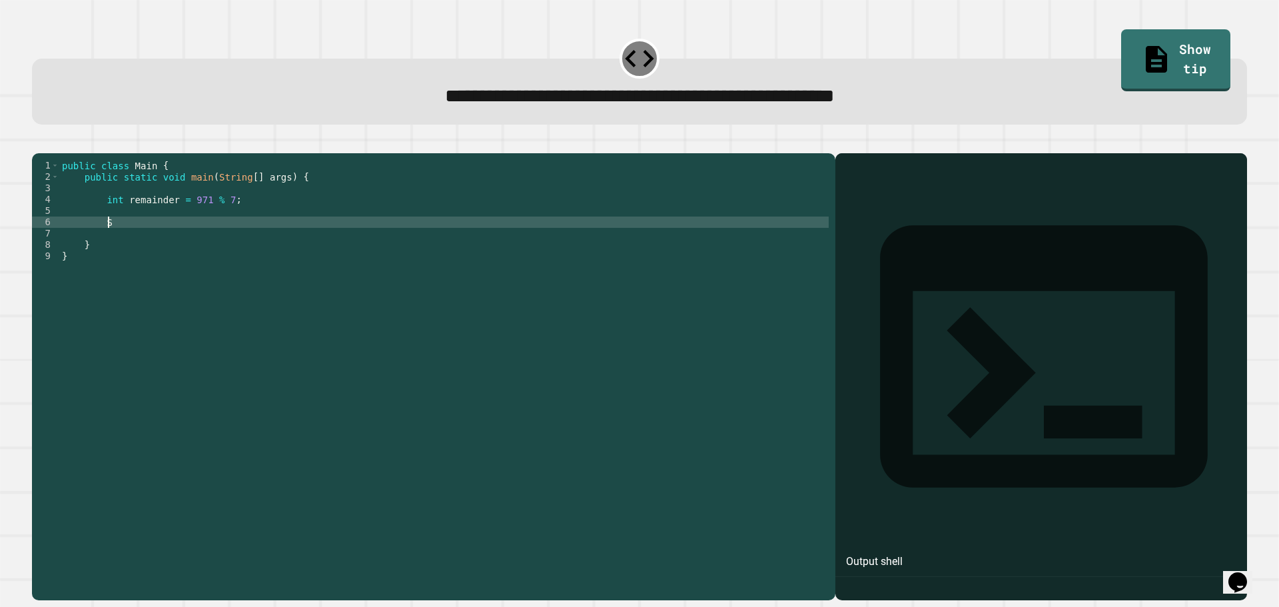
click at [165, 244] on div "public class Main { public static void main ( String [ ] args ) { int remainder…" at bounding box center [443, 364] width 769 height 408
click at [39, 143] on button "button" at bounding box center [39, 143] width 0 height 0
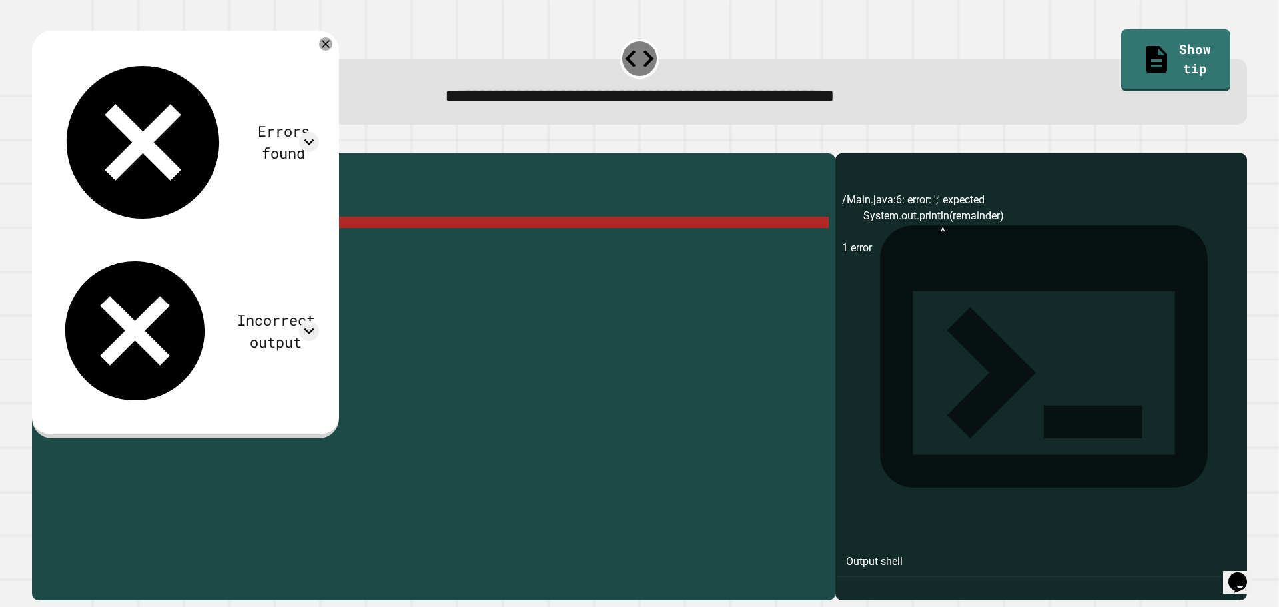
click at [269, 240] on div "public class Main { public static void main ( String [ ] args ) { int remainder…" at bounding box center [443, 364] width 769 height 408
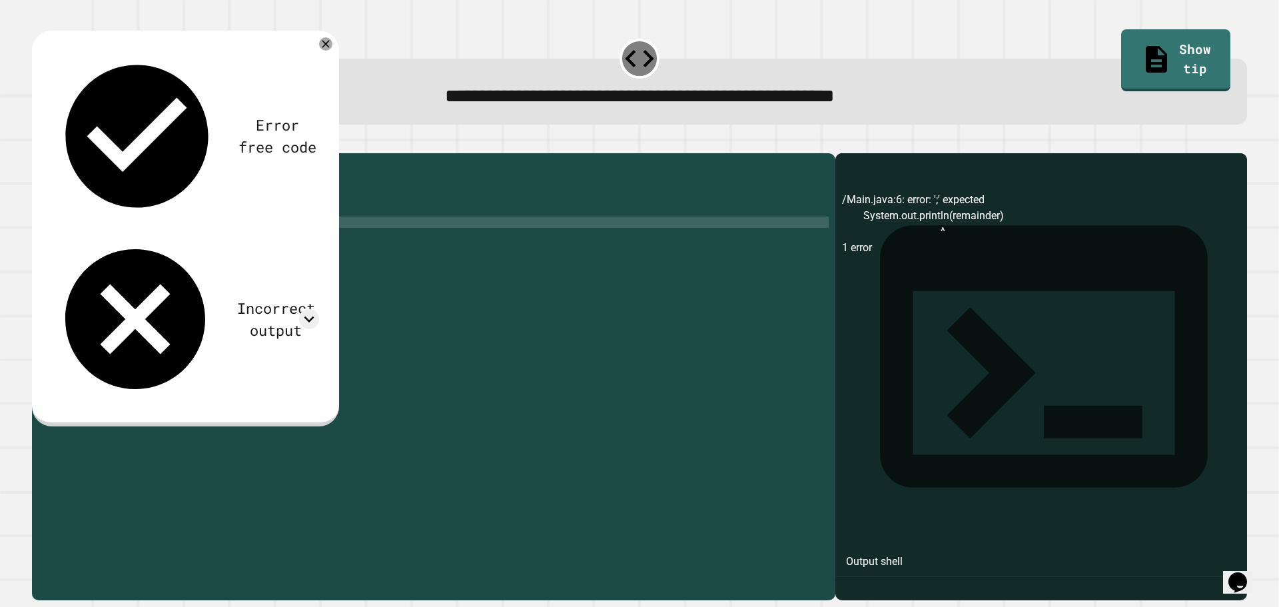
type textarea "**********"
click at [39, 143] on icon "button" at bounding box center [39, 143] width 0 height 0
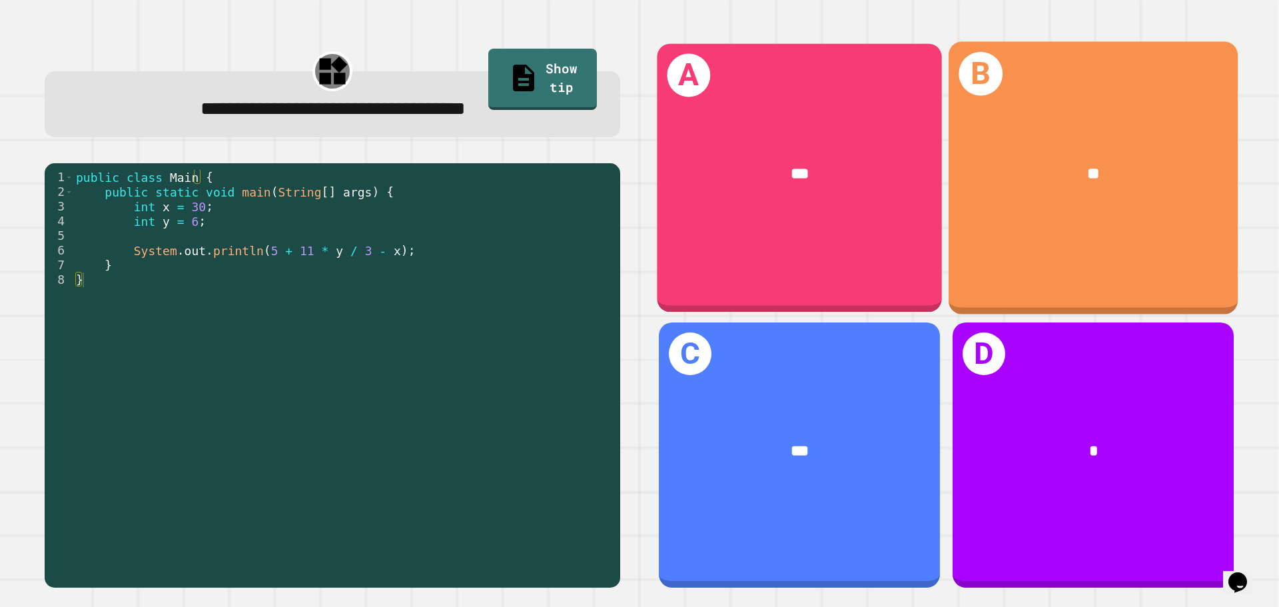
click at [1085, 280] on div "B **" at bounding box center [1092, 177] width 289 height 272
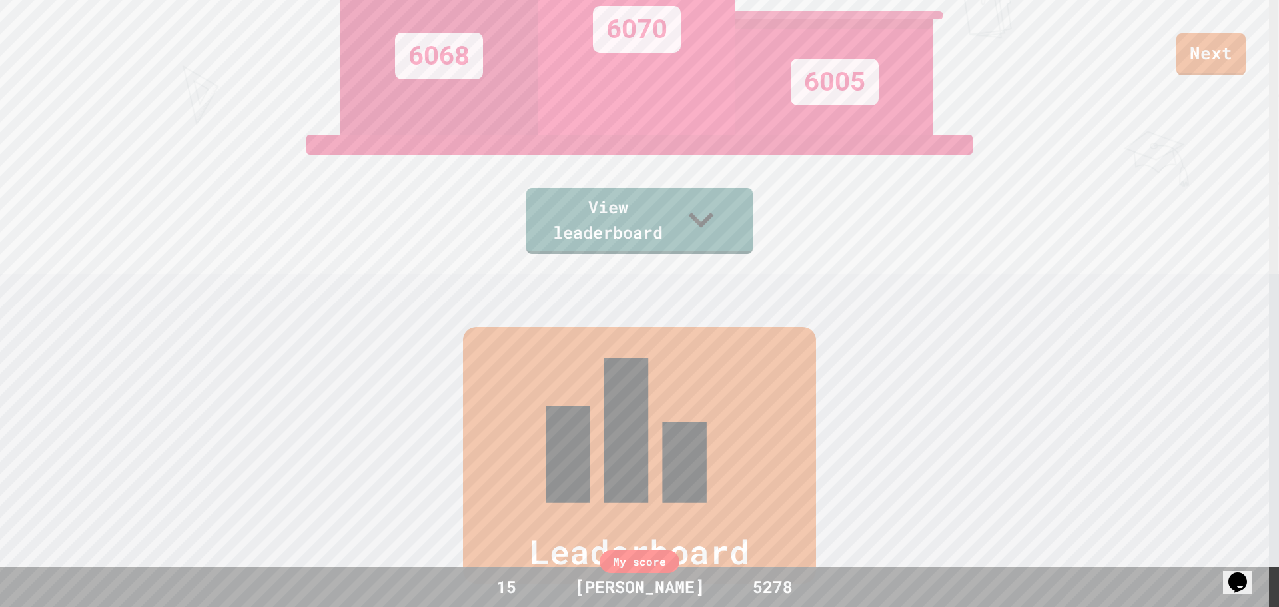
scroll to position [466, 0]
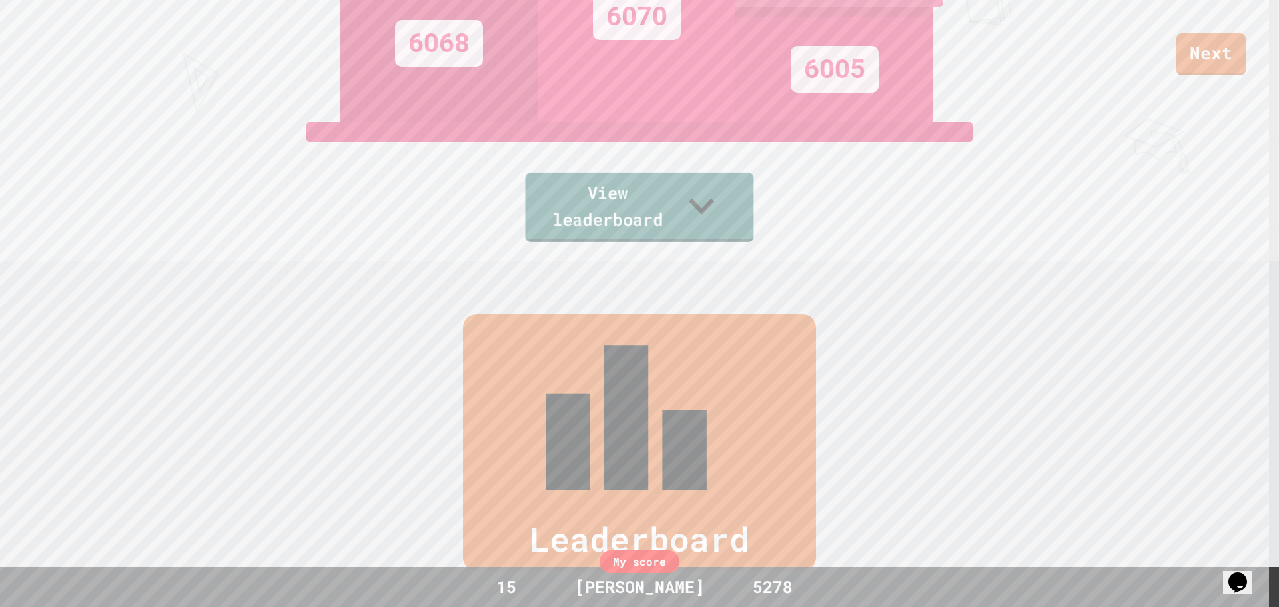
click at [619, 211] on link "View leaderboard" at bounding box center [639, 207] width 228 height 69
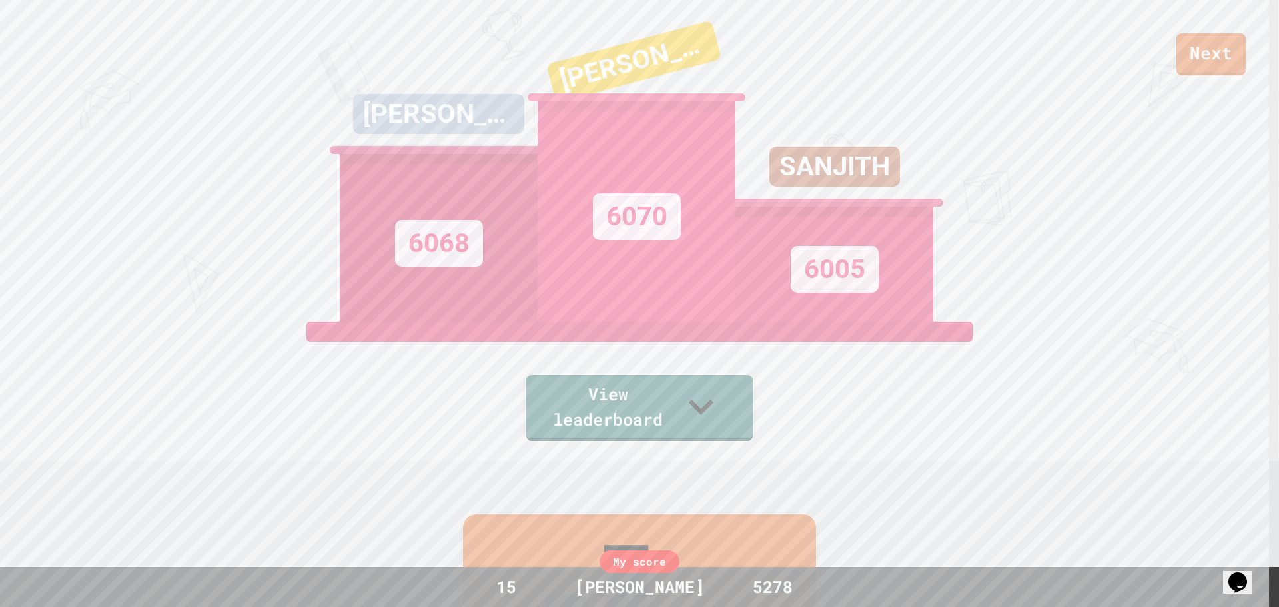
scroll to position [79, 0]
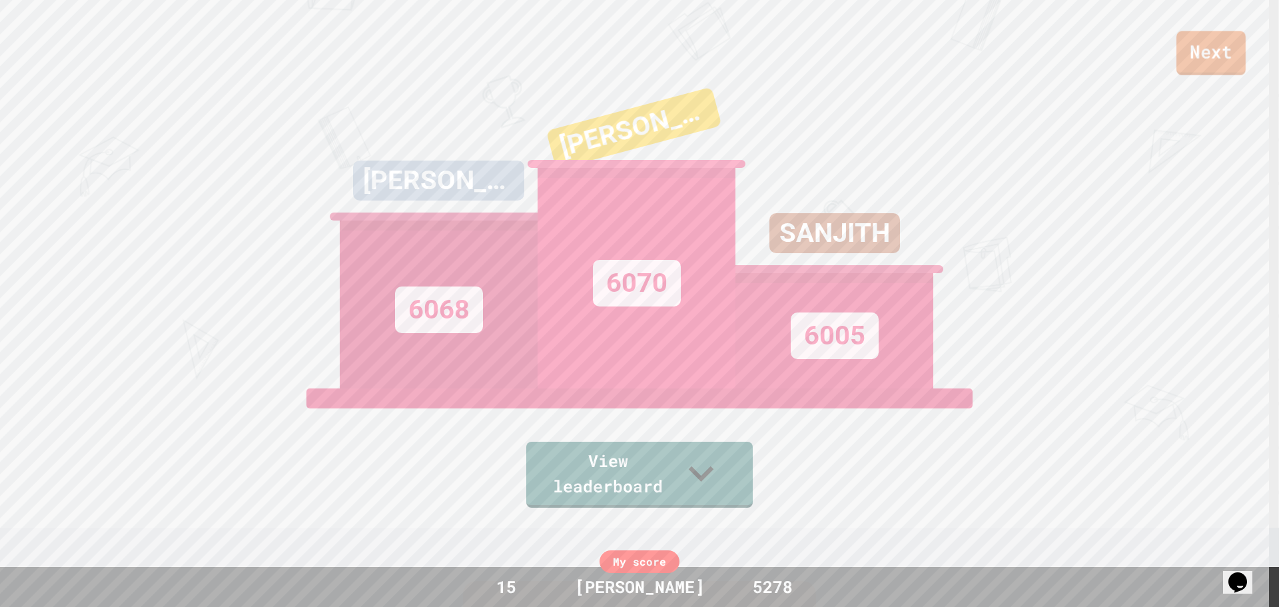
click at [1202, 48] on link "Next" at bounding box center [1210, 53] width 69 height 44
